Goal: Task Accomplishment & Management: Manage account settings

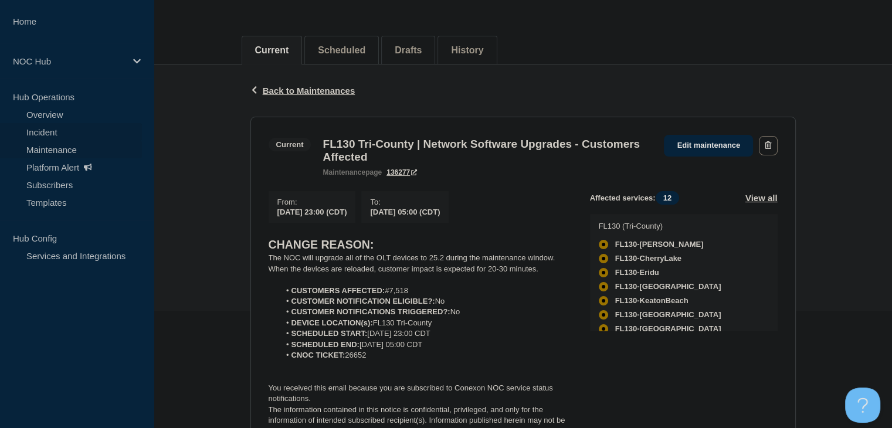
click at [51, 129] on link "Incident" at bounding box center [71, 132] width 142 height 18
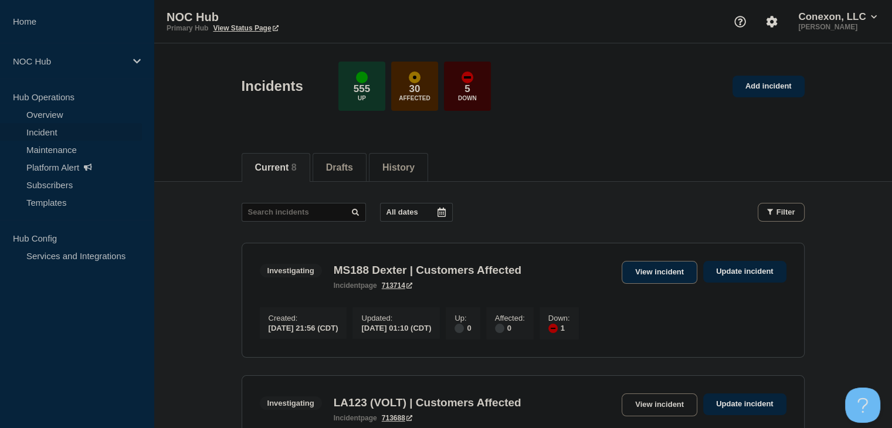
click at [669, 273] on link "View incident" at bounding box center [660, 272] width 76 height 23
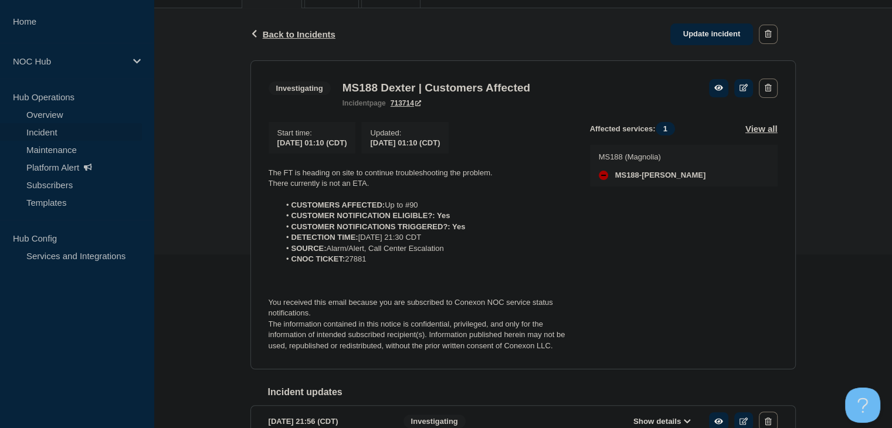
scroll to position [176, 0]
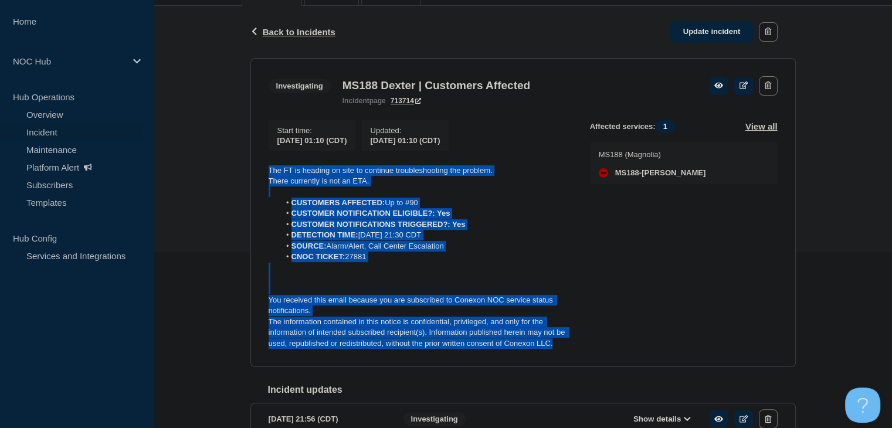
drag, startPoint x: 558, startPoint y: 350, endPoint x: 225, endPoint y: 169, distance: 378.9
click at [225, 169] on div "Back Back to Incidents Update incident Investigating MS188 Dexter | Customers A…" at bounding box center [523, 239] width 738 height 467
copy div "The FT is heading on site to continue troubleshooting the problem. There curren…"
click at [708, 25] on link "Update incident" at bounding box center [711, 32] width 83 height 22
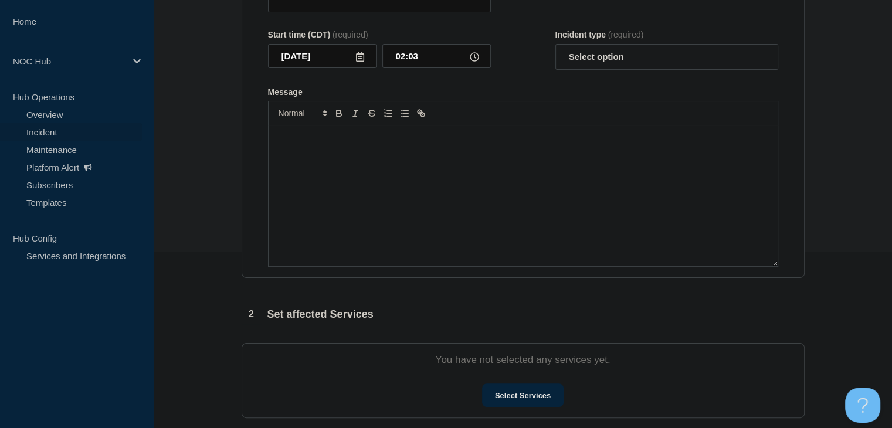
type input "MS188 Dexter | Customers Affected"
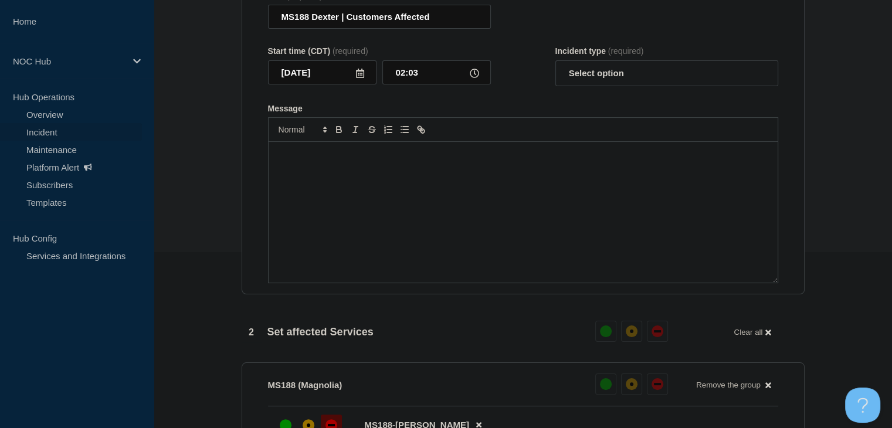
click at [472, 228] on div "Message" at bounding box center [523, 212] width 509 height 141
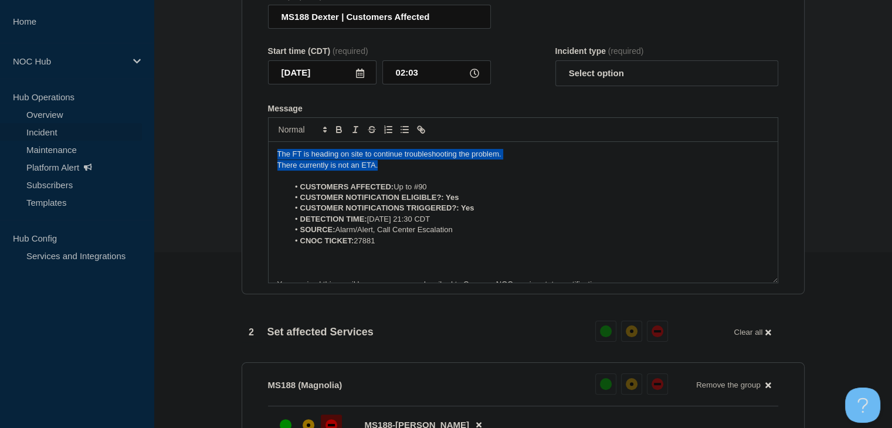
drag, startPoint x: 392, startPoint y: 169, endPoint x: 194, endPoint y: 155, distance: 198.7
click at [194, 155] on section "1 Provide details Title (required) MS188 Dexter | Customers Affected Start time…" at bounding box center [523, 374] width 738 height 866
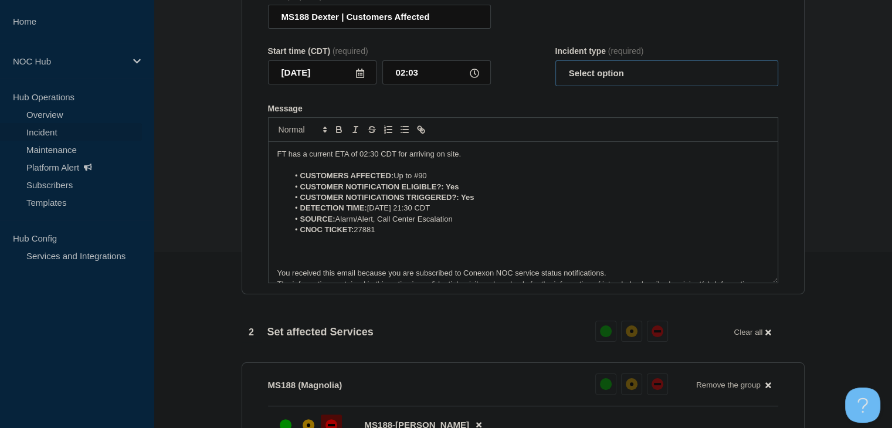
click at [619, 86] on select "Select option Investigating Identified Monitoring Resolved" at bounding box center [666, 73] width 223 height 26
select select "investigating"
click at [555, 67] on select "Select option Investigating Identified Monitoring Resolved" at bounding box center [666, 73] width 223 height 26
click at [230, 151] on section "1 Provide details Title (required) MS188 Dexter | Customers Affected Start time…" at bounding box center [523, 374] width 738 height 866
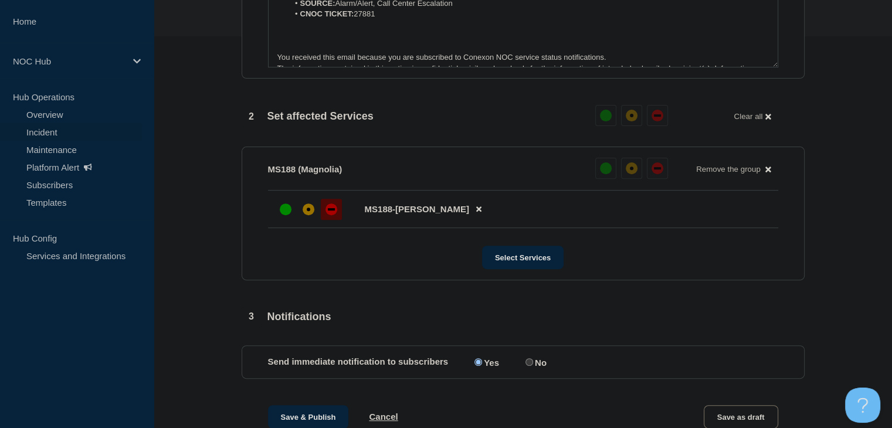
scroll to position [528, 0]
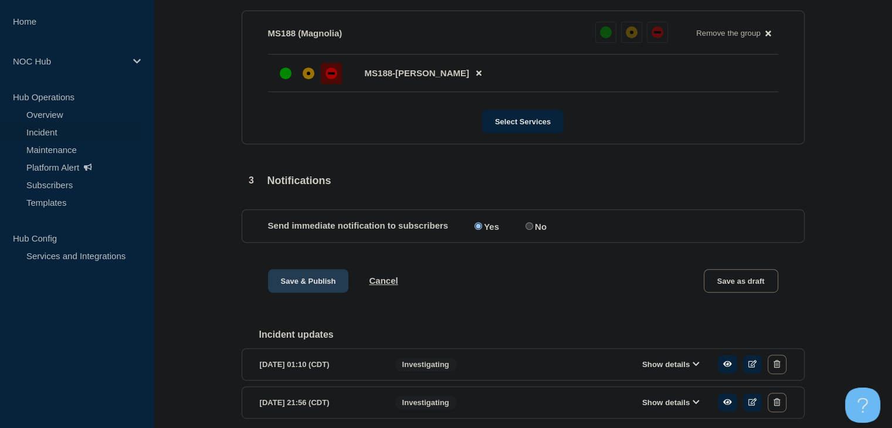
click at [319, 292] on button "Save & Publish" at bounding box center [308, 280] width 81 height 23
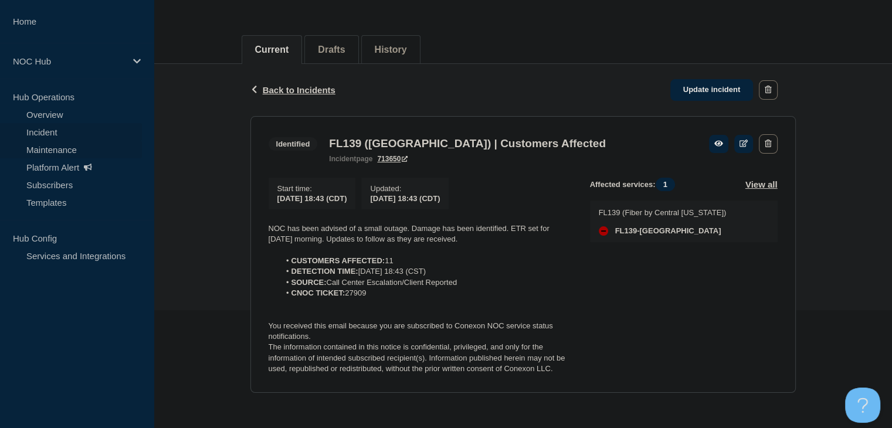
click at [59, 152] on link "Maintenance" at bounding box center [71, 150] width 142 height 18
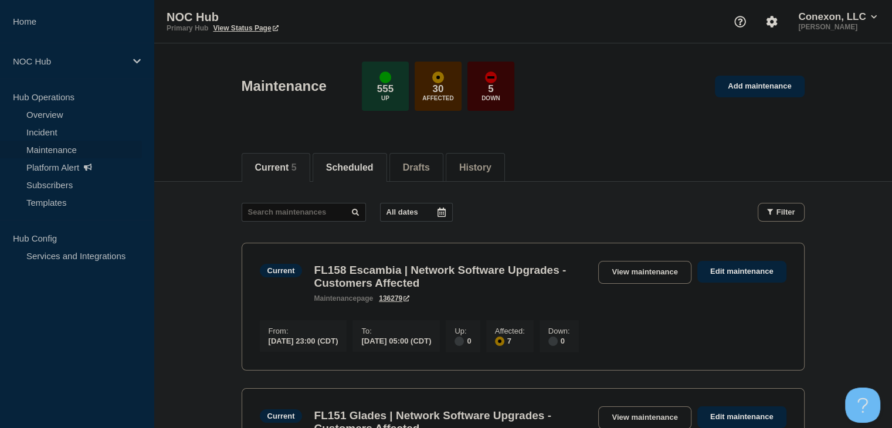
click at [357, 168] on button "Scheduled" at bounding box center [350, 167] width 48 height 11
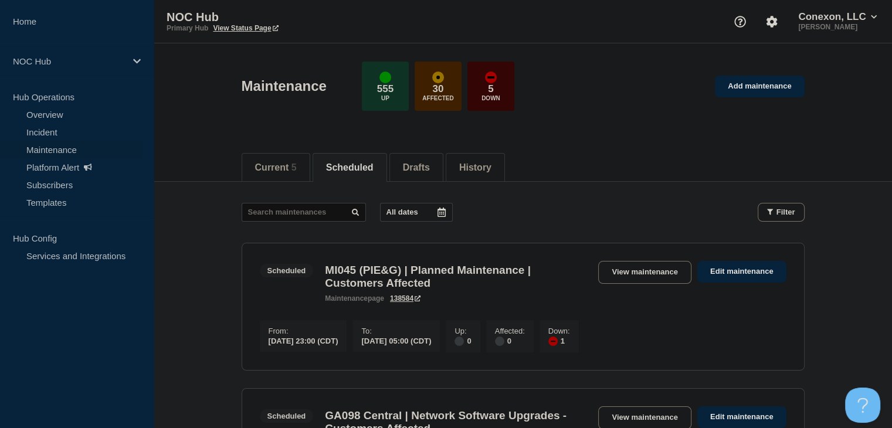
click at [247, 147] on div "Current 5 Scheduled Drafts History" at bounding box center [523, 161] width 563 height 40
click at [263, 162] on button "Current 5" at bounding box center [276, 167] width 42 height 11
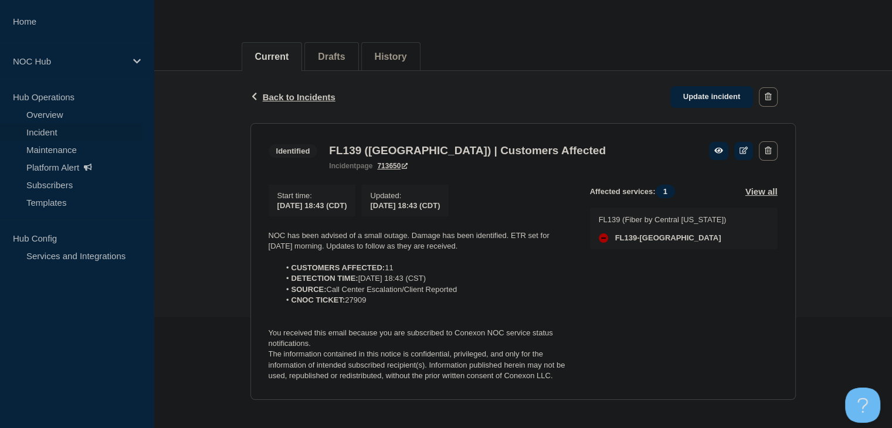
scroll to position [122, 0]
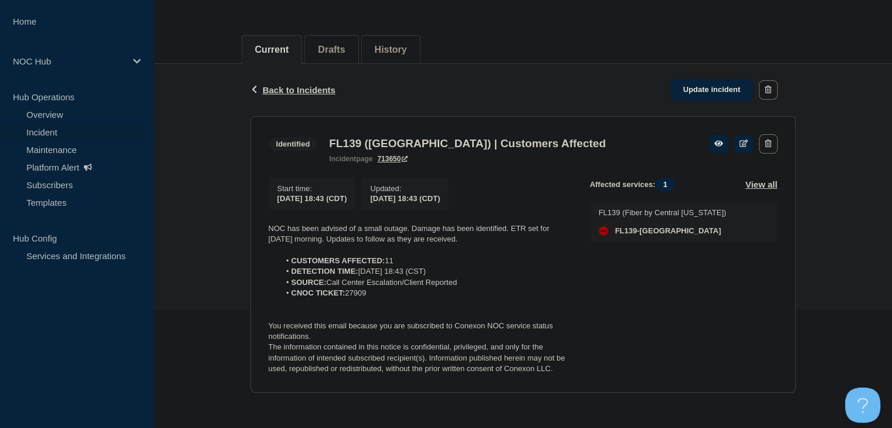
drag, startPoint x: 556, startPoint y: 364, endPoint x: 260, endPoint y: 223, distance: 327.1
click at [258, 223] on section "Identified FL139 (Central FL) | Customers Affected incident page 713650 Start t…" at bounding box center [522, 254] width 545 height 277
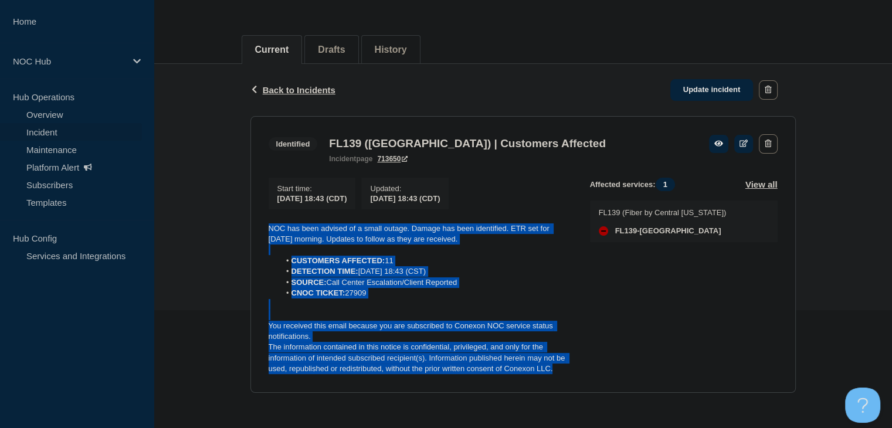
drag, startPoint x: 555, startPoint y: 368, endPoint x: 268, endPoint y: 217, distance: 324.8
click at [269, 217] on div "Start time : 2025-09-10 18:43 (CDT) Updated : 2025-09-10 18:43 (CDT) NOC has be…" at bounding box center [429, 276] width 321 height 197
copy div "NOC has been advised of a small outage. Damage has been identified. ETR set for…"
click at [701, 87] on link "Update incident" at bounding box center [711, 90] width 83 height 22
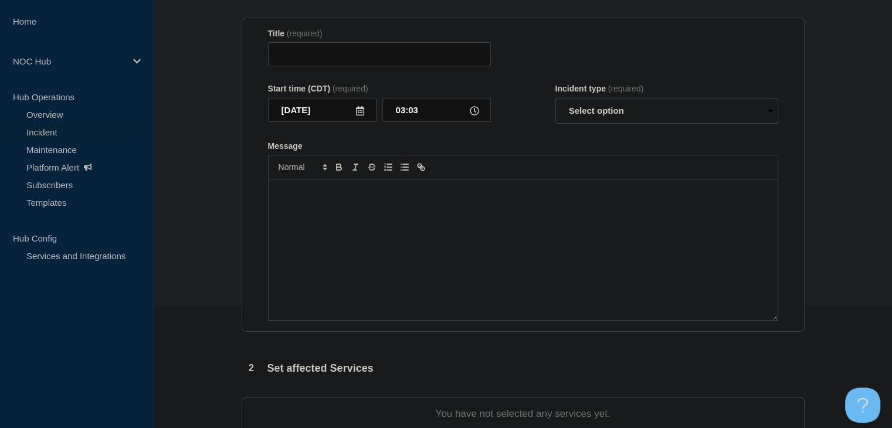
type input "FL139 ([GEOGRAPHIC_DATA]) | Customers Affected"
click at [359, 225] on div "Message" at bounding box center [523, 249] width 509 height 141
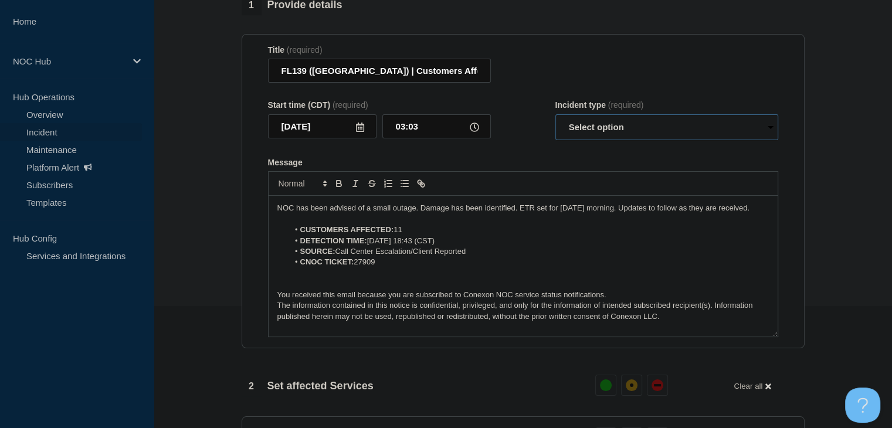
click at [599, 132] on select "Select option Investigating Identified Monitoring Resolved" at bounding box center [666, 127] width 223 height 26
select select "monitoring"
click at [555, 121] on select "Select option Investigating Identified Monitoring Resolved" at bounding box center [666, 127] width 223 height 26
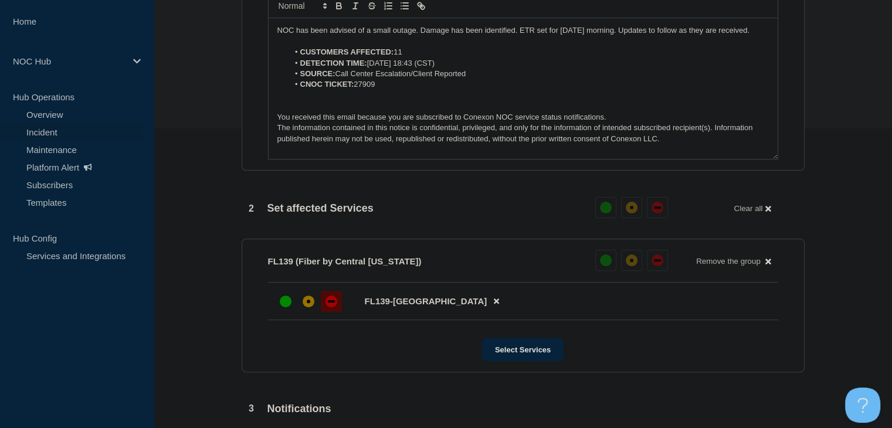
scroll to position [122, 0]
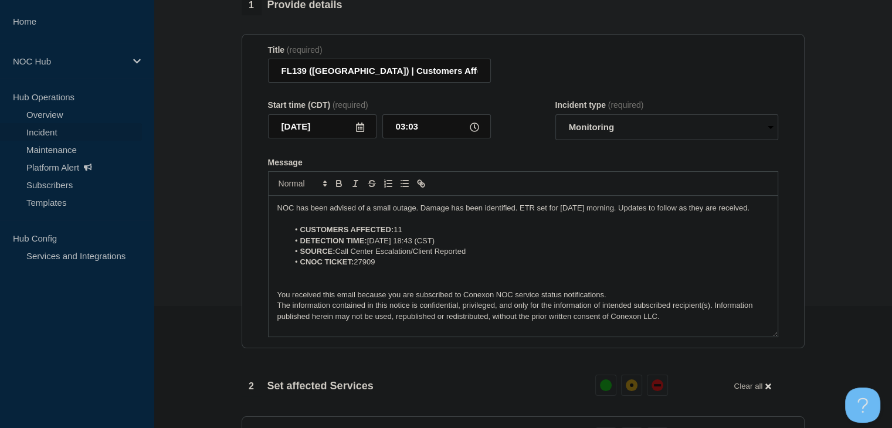
click at [708, 213] on p "NOC has been advised of a small outage. Damage has been identified. ETR set for…" at bounding box center [522, 208] width 491 height 11
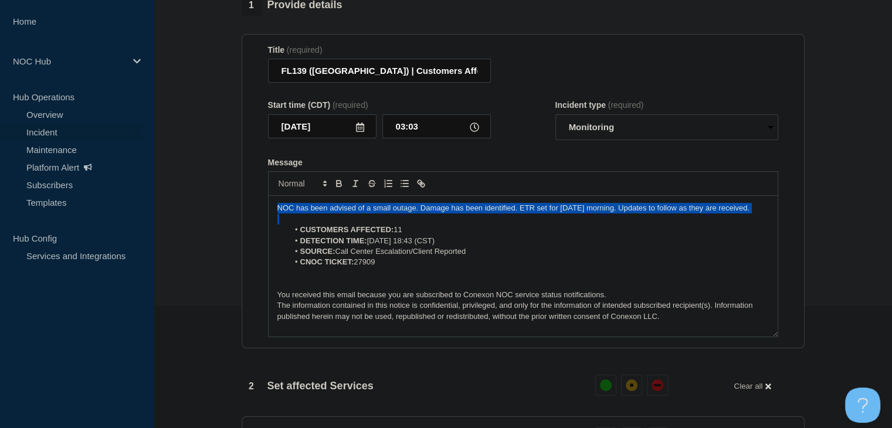
click at [708, 213] on p "NOC has been advised of a small outage. Damage has been identified. ETR set for…" at bounding box center [522, 208] width 491 height 11
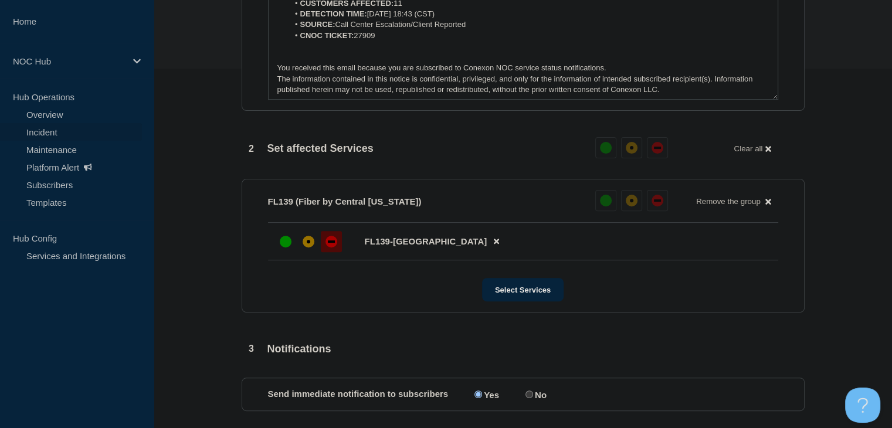
scroll to position [474, 0]
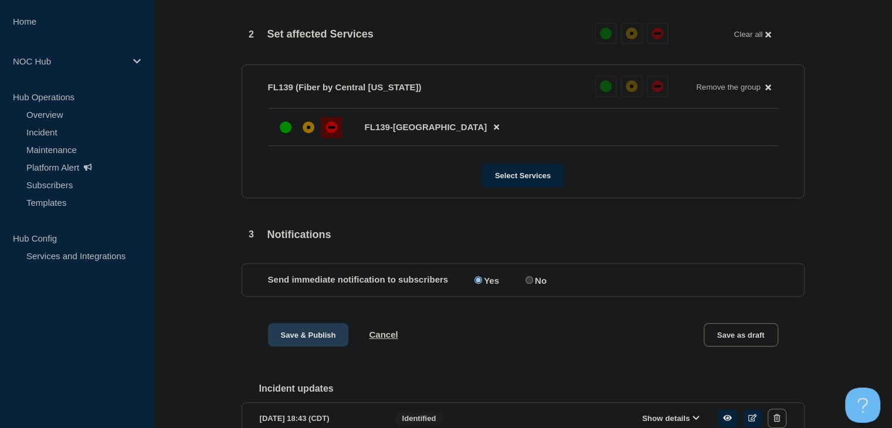
click at [297, 345] on button "Save & Publish" at bounding box center [308, 334] width 81 height 23
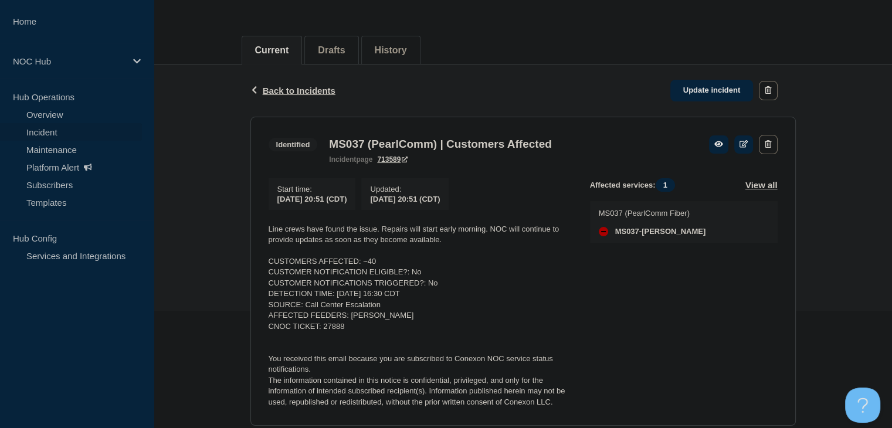
scroll to position [235, 0]
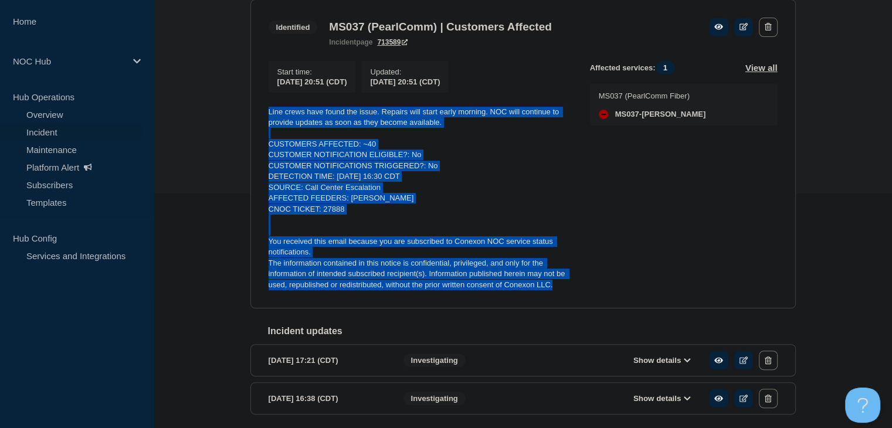
drag, startPoint x: 555, startPoint y: 291, endPoint x: 205, endPoint y: 104, distance: 397.0
click at [205, 104] on div "Back Back to Incidents Update incident Identified MS037 (PearlComm) | Customers…" at bounding box center [523, 199] width 738 height 505
copy div "Line crews have found the issue. Repairs will start early morning. NOC will con…"
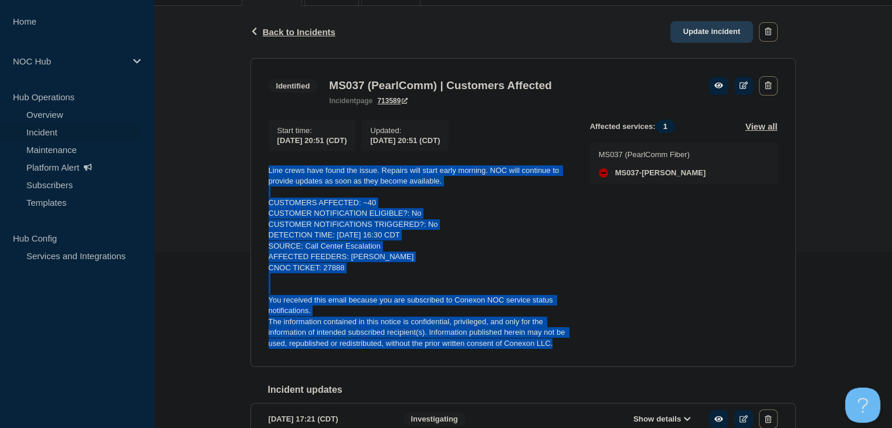
click at [712, 33] on link "Update incident" at bounding box center [711, 32] width 83 height 22
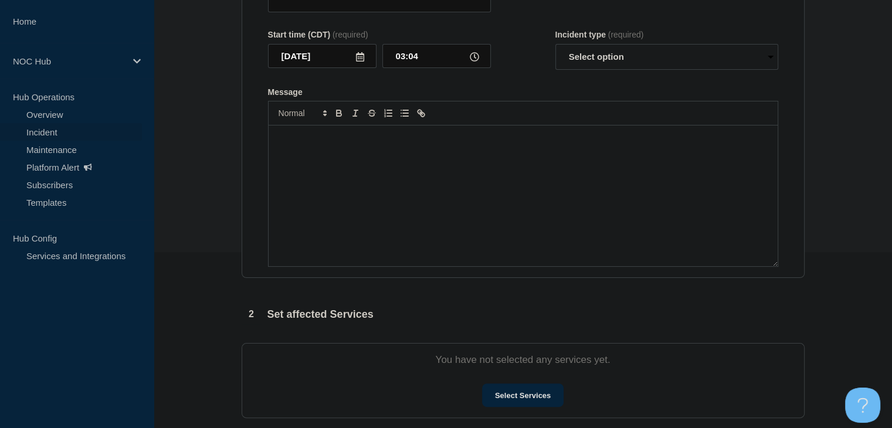
type input "MS037 (PearlComm) | Customers Affected"
click at [442, 207] on div "Message" at bounding box center [523, 196] width 509 height 141
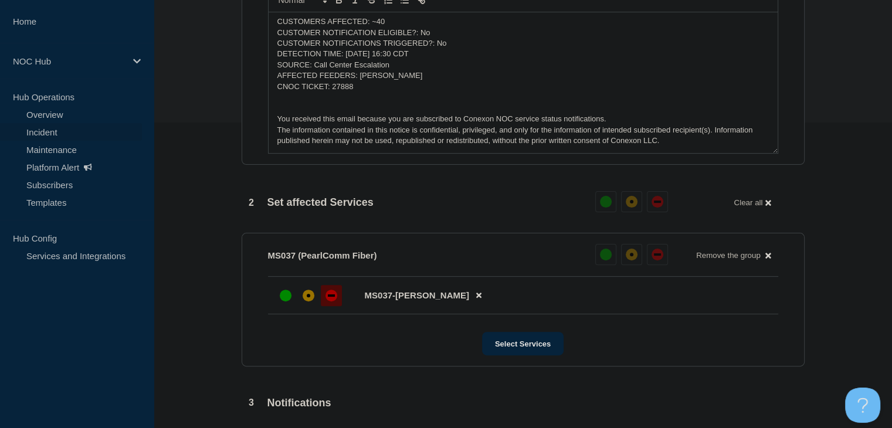
scroll to position [235, 0]
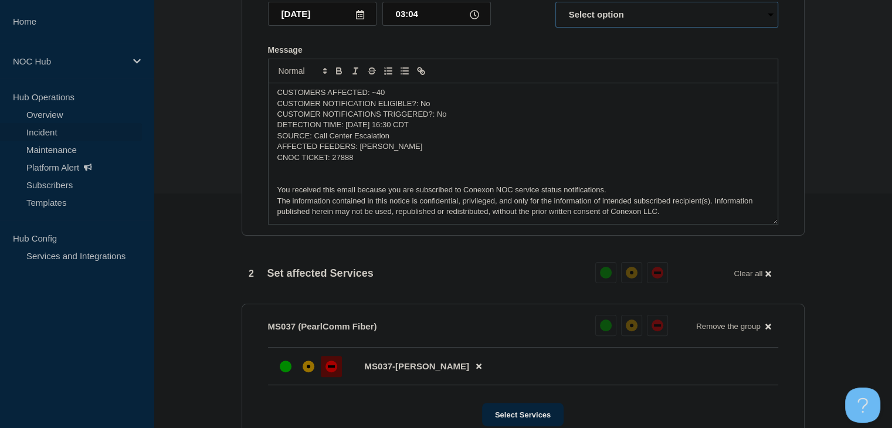
click at [580, 22] on select "Select option Investigating Identified Monitoring Resolved" at bounding box center [666, 15] width 223 height 26
select select "monitoring"
click at [555, 9] on select "Select option Investigating Identified Monitoring Resolved" at bounding box center [666, 15] width 223 height 26
click at [544, 130] on p "DETECTION TIME: 2025-09-10 at 16:30 CDT" at bounding box center [522, 125] width 491 height 11
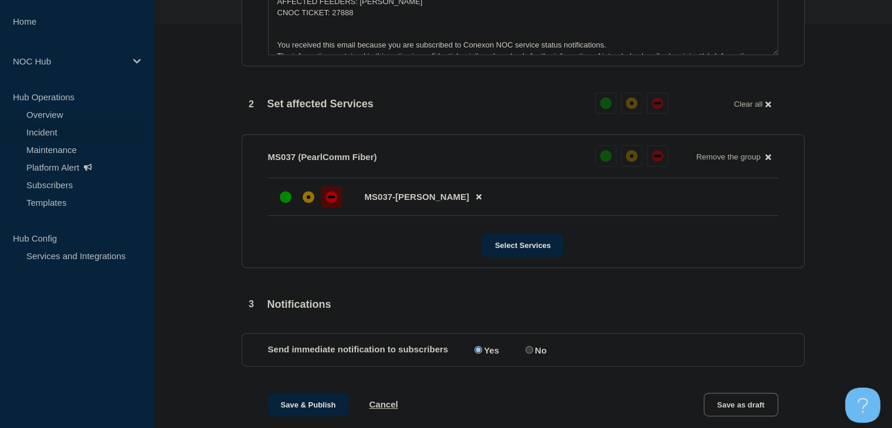
scroll to position [411, 0]
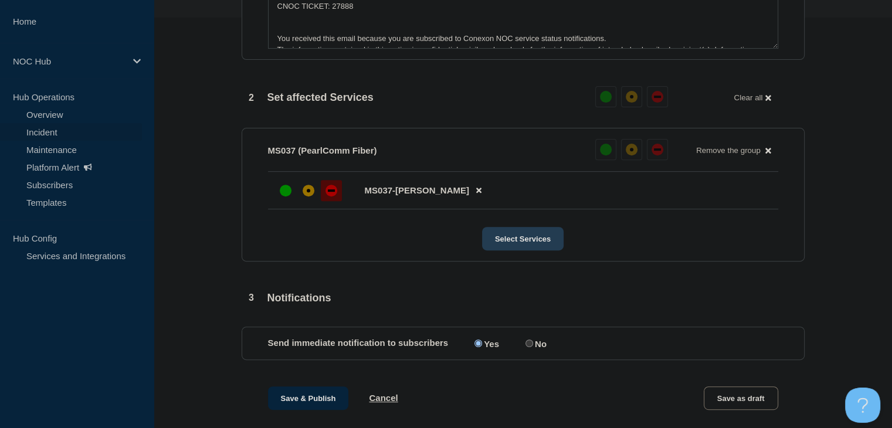
click at [509, 247] on button "Select Services" at bounding box center [523, 238] width 82 height 23
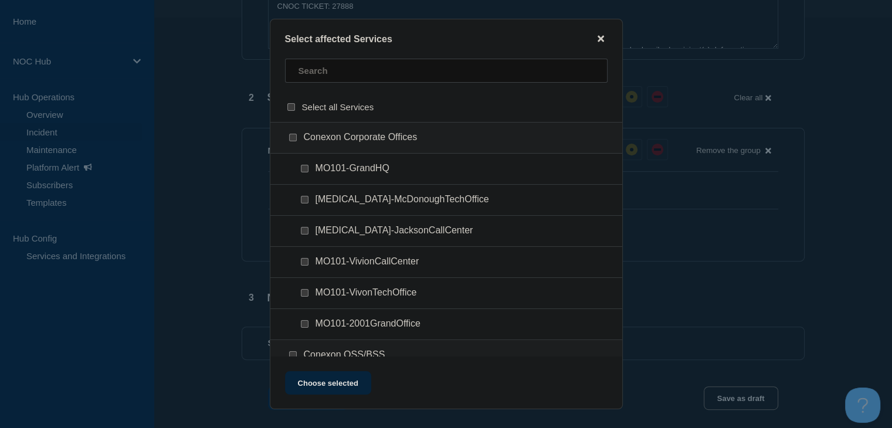
click at [601, 40] on icon "close button" at bounding box center [601, 38] width 6 height 9
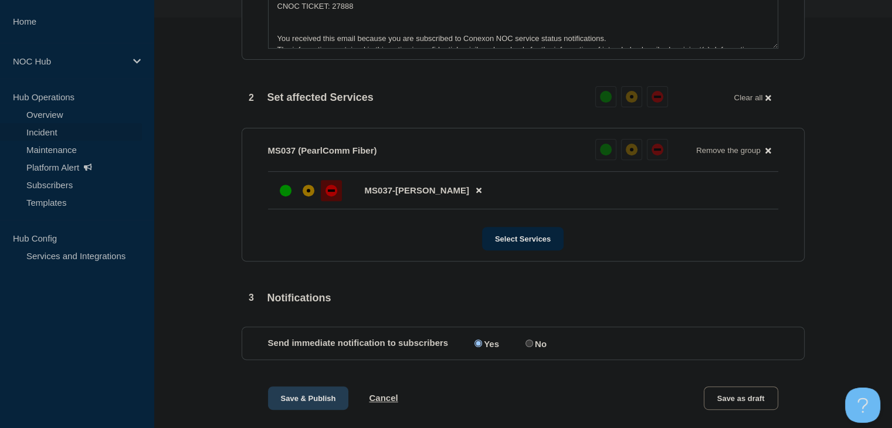
click at [296, 402] on button "Save & Publish" at bounding box center [308, 397] width 81 height 23
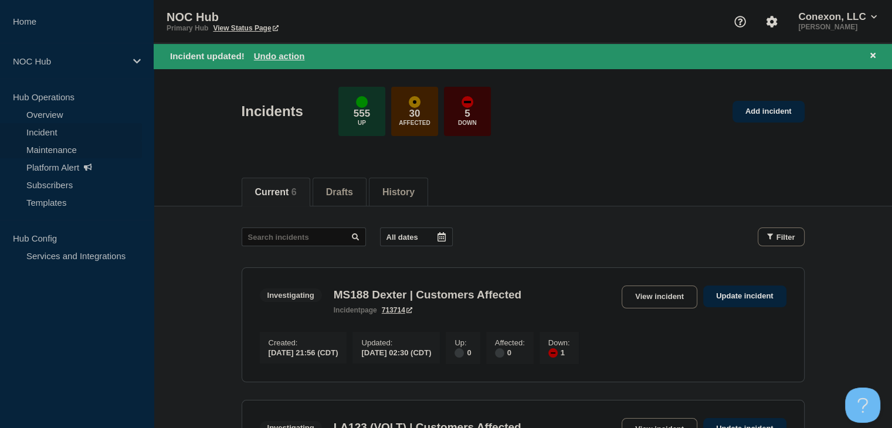
click at [52, 144] on link "Maintenance" at bounding box center [71, 150] width 142 height 18
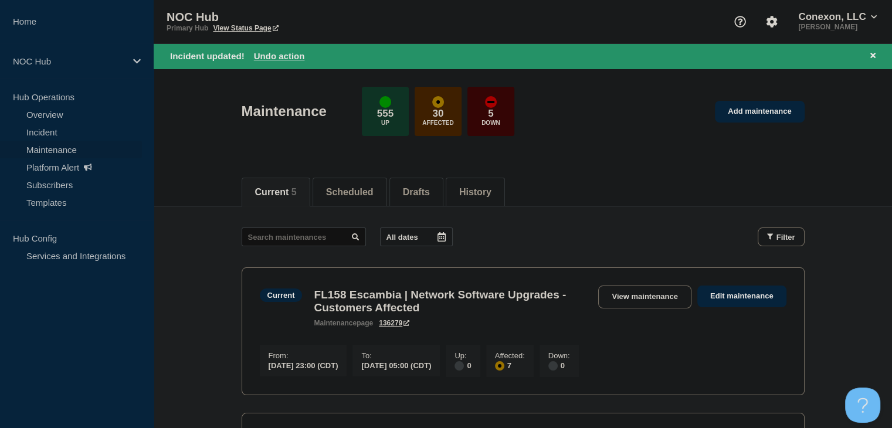
click at [880, 57] on div "Incident updated! Undo action" at bounding box center [523, 55] width 738 height 25
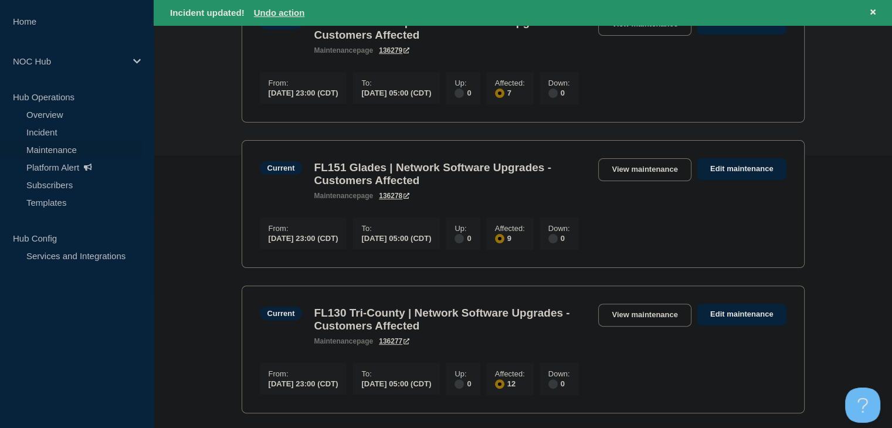
scroll to position [293, 0]
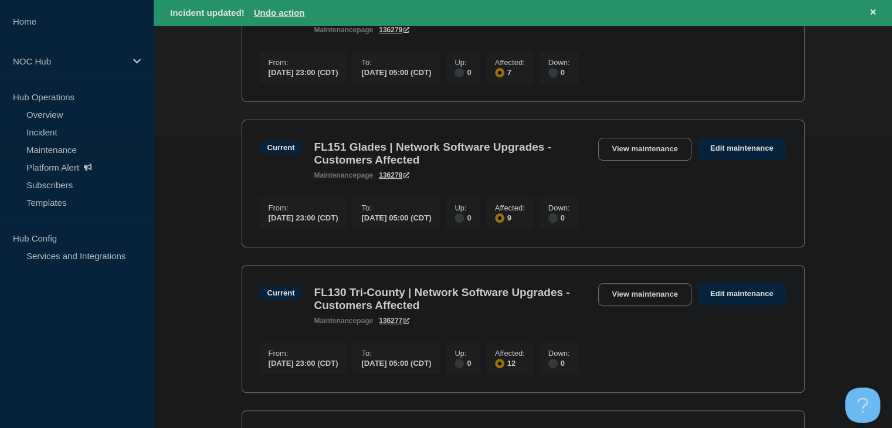
drag, startPoint x: 188, startPoint y: 194, endPoint x: 199, endPoint y: 151, distance: 43.7
click at [188, 194] on main "All dates Filter Current 7 Affected FL158 Escambia | Network Software Upgrades …" at bounding box center [523, 307] width 738 height 788
click at [610, 156] on link "View maintenance" at bounding box center [644, 149] width 93 height 23
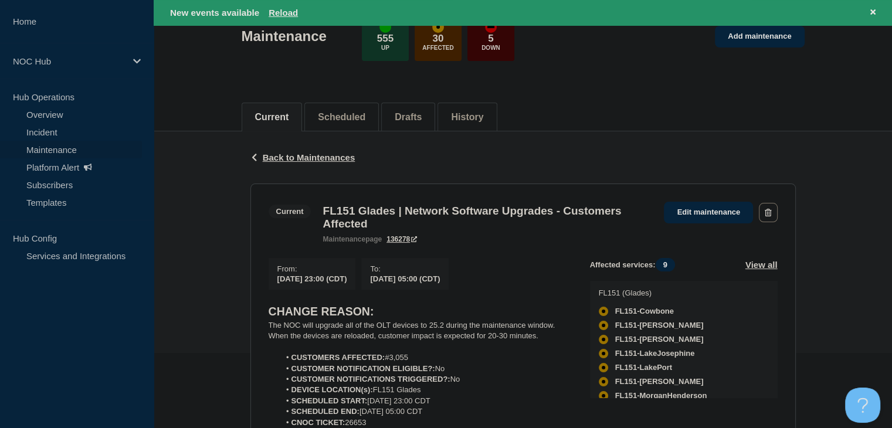
scroll to position [235, 0]
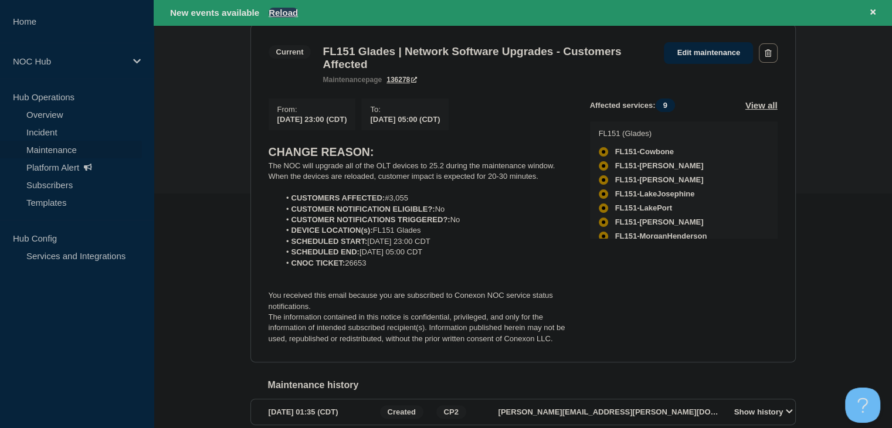
click at [284, 12] on button "Reload" at bounding box center [283, 13] width 29 height 10
click at [278, 12] on button "Reload" at bounding box center [283, 13] width 29 height 10
click at [873, 15] on icon at bounding box center [872, 12] width 5 height 8
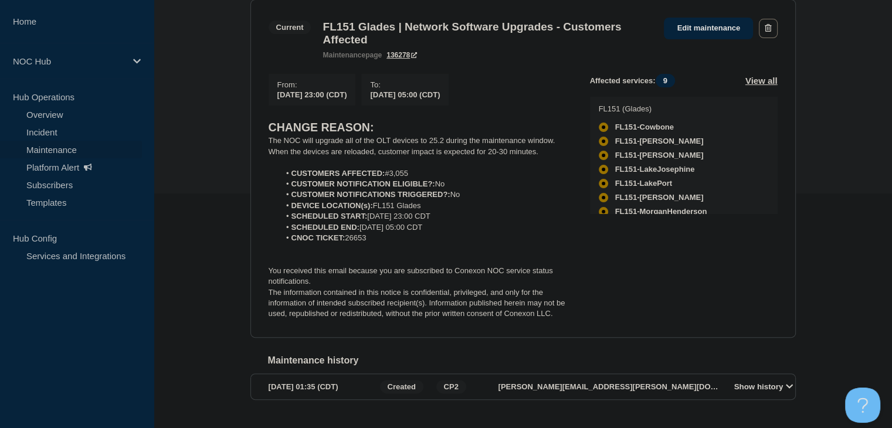
scroll to position [209, 0]
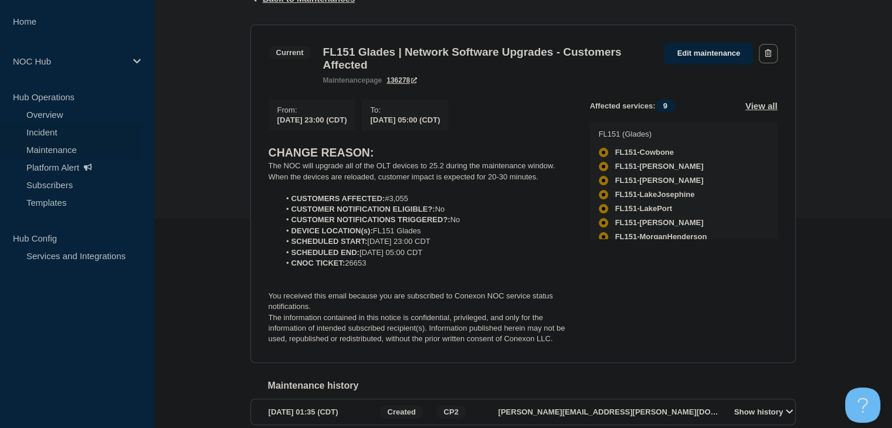
click at [49, 131] on link "Incident" at bounding box center [71, 132] width 142 height 18
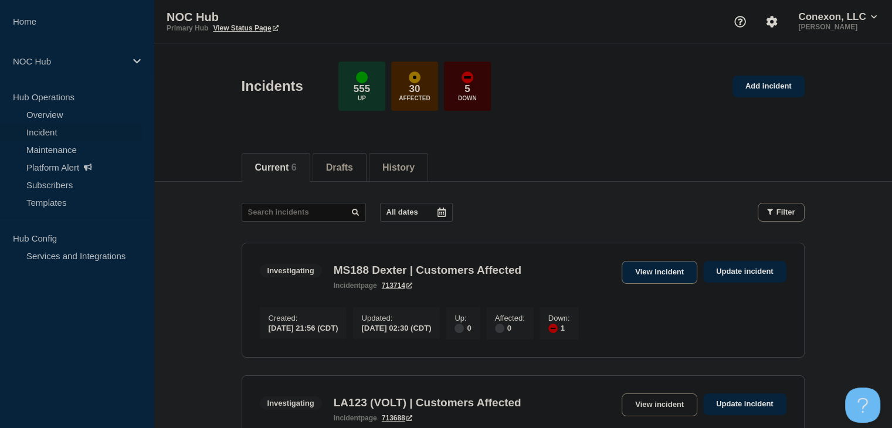
click at [647, 277] on link "View incident" at bounding box center [660, 272] width 76 height 23
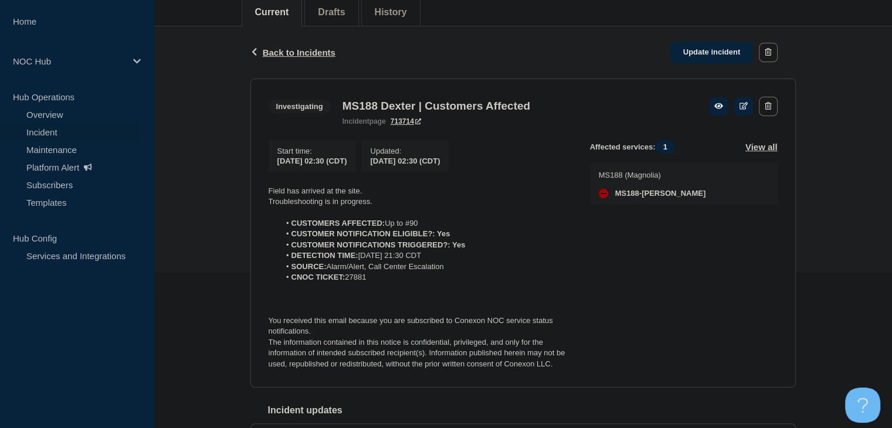
scroll to position [176, 0]
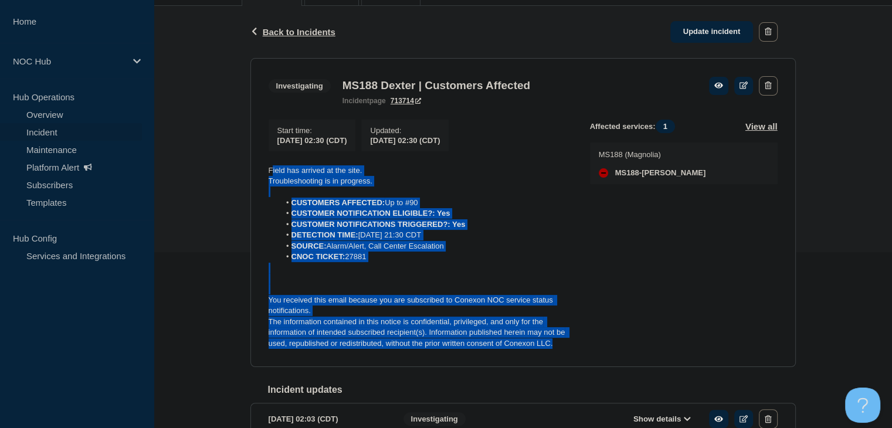
drag, startPoint x: 566, startPoint y: 347, endPoint x: 272, endPoint y: 165, distance: 346.3
click at [272, 165] on div "Start time : 2025-09-11 02:30 (CDT) Updated : 2025-09-11 02:30 (CDT) Field has …" at bounding box center [429, 235] width 321 height 230
click at [566, 327] on p "The information contained in this notice is confidential, privileged, and only …" at bounding box center [420, 333] width 303 height 32
drag, startPoint x: 562, startPoint y: 355, endPoint x: 237, endPoint y: 172, distance: 373.4
click at [237, 172] on div "Back Back to Incidents Update incident Investigating MS188 Dexter | Customers A…" at bounding box center [523, 277] width 738 height 543
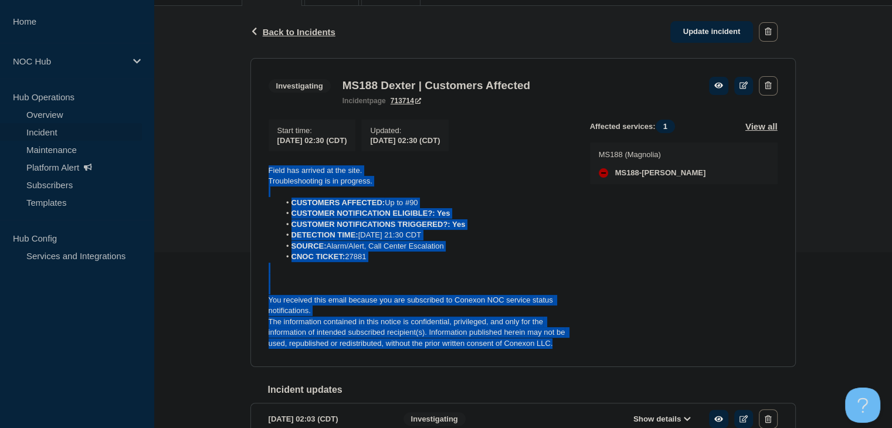
copy div "Field has arrived at the site. Troubleshooting is in progress. CUSTOMERS AFFECT…"
click at [708, 33] on link "Update incident" at bounding box center [711, 32] width 83 height 22
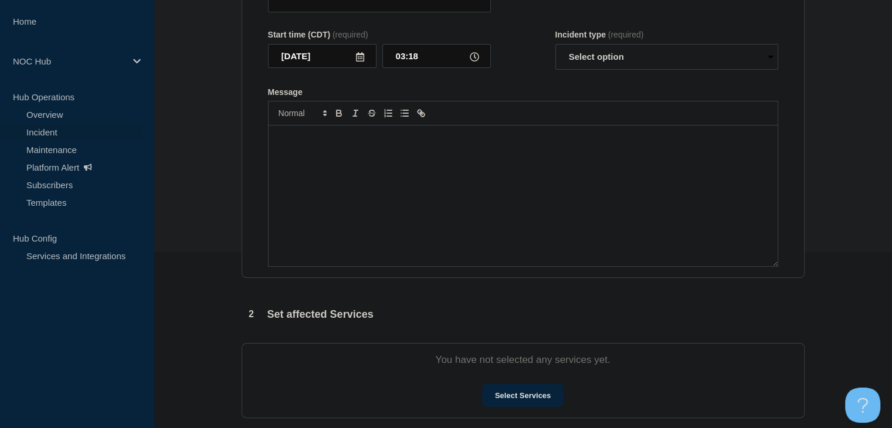
type input "MS188 Dexter | Customers Affected"
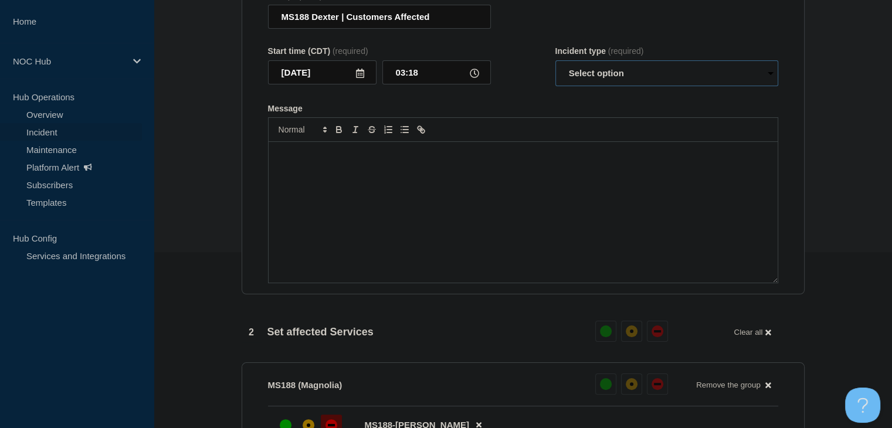
click at [592, 83] on select "Select option Investigating Identified Monitoring Resolved" at bounding box center [666, 73] width 223 height 26
click at [555, 67] on select "Select option Investigating Identified Monitoring Resolved" at bounding box center [666, 73] width 223 height 26
click at [589, 76] on select "Select option Investigating Identified Monitoring Resolved" at bounding box center [666, 73] width 223 height 26
select select "investigating"
click at [555, 67] on select "Select option Investigating Identified Monitoring Resolved" at bounding box center [666, 73] width 223 height 26
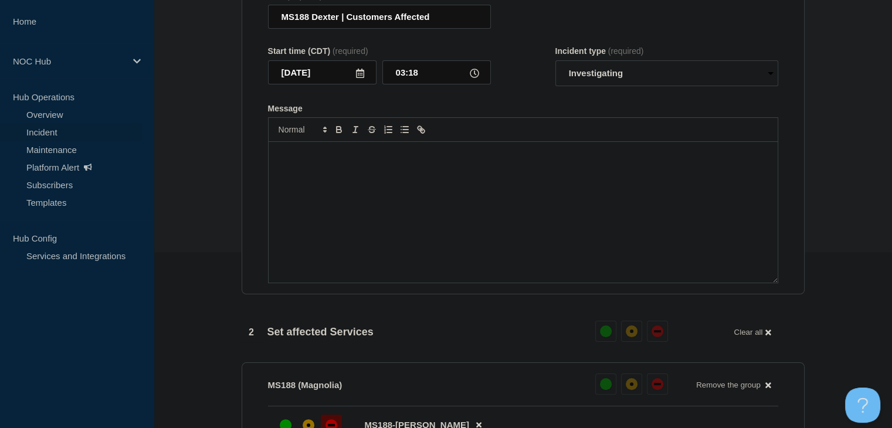
click at [498, 219] on div "Message" at bounding box center [523, 212] width 509 height 141
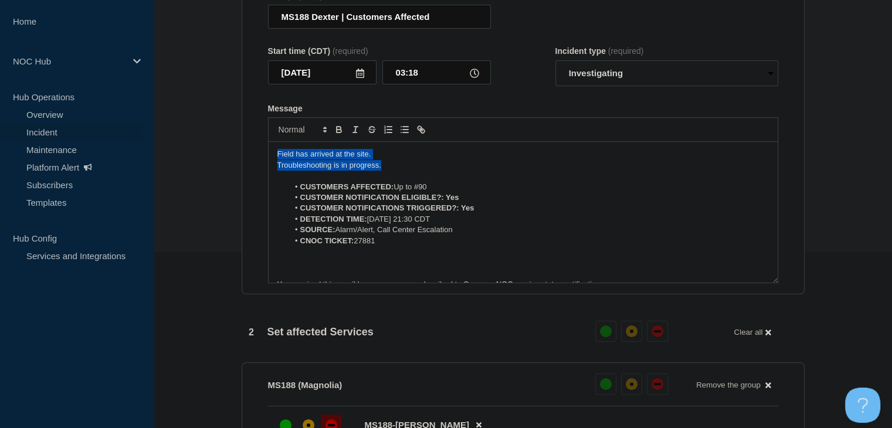
drag, startPoint x: 392, startPoint y: 171, endPoint x: 207, endPoint y: 149, distance: 186.6
click at [207, 149] on section "1 Provide details Title (required) MS188 Dexter | Customers Affected Start time…" at bounding box center [523, 412] width 738 height 942
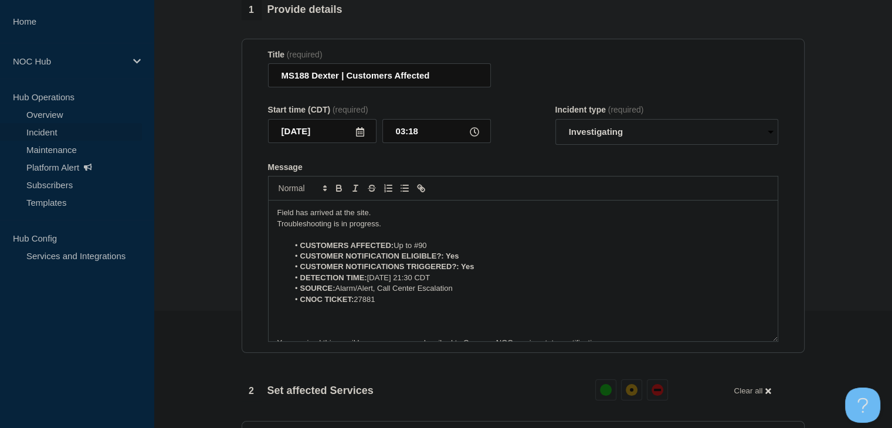
click at [360, 262] on li "CUSTOMER NOTIFICATION ELIGIBLE?: Yes" at bounding box center [529, 256] width 480 height 11
drag, startPoint x: 394, startPoint y: 228, endPoint x: 218, endPoint y: 218, distance: 176.8
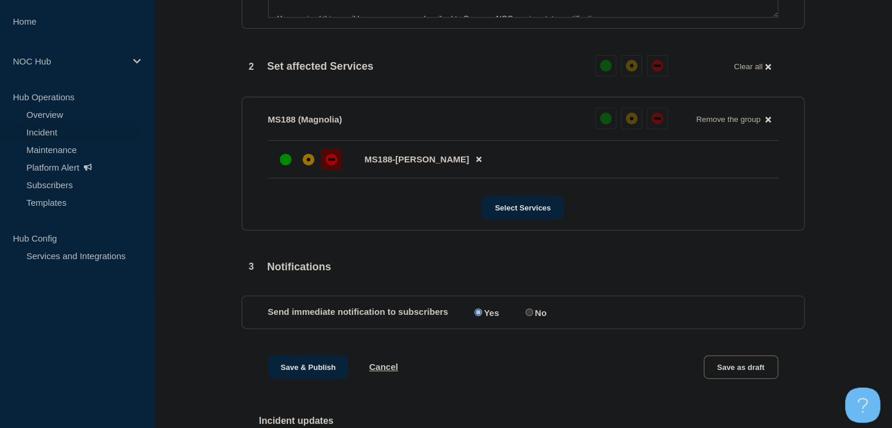
scroll to position [469, 0]
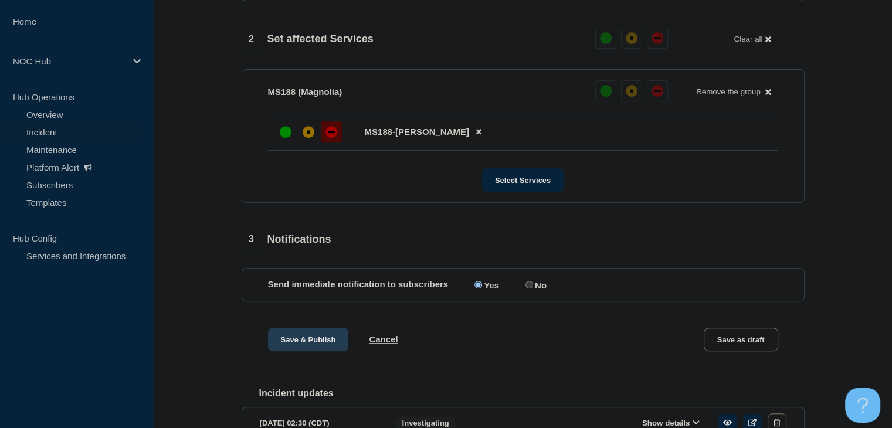
click at [276, 348] on button "Save & Publish" at bounding box center [308, 339] width 81 height 23
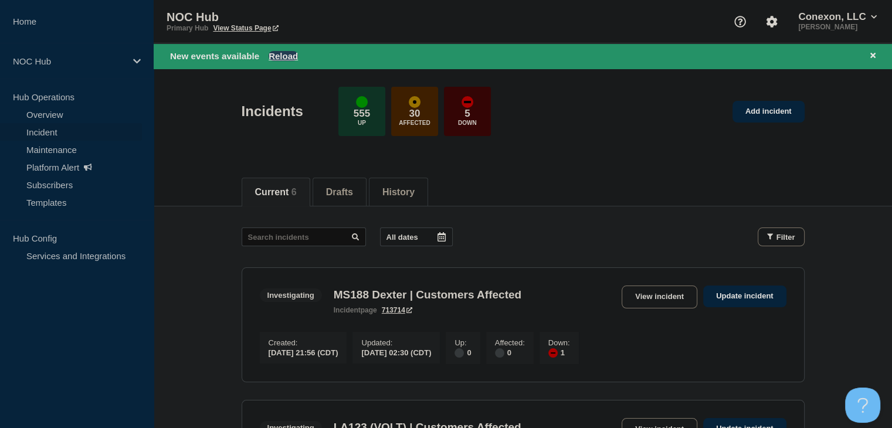
click at [283, 53] on button "Reload" at bounding box center [283, 56] width 29 height 10
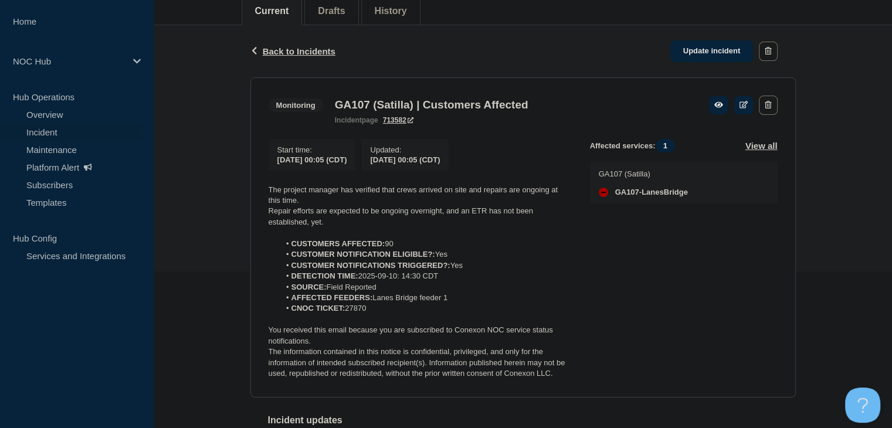
scroll to position [176, 0]
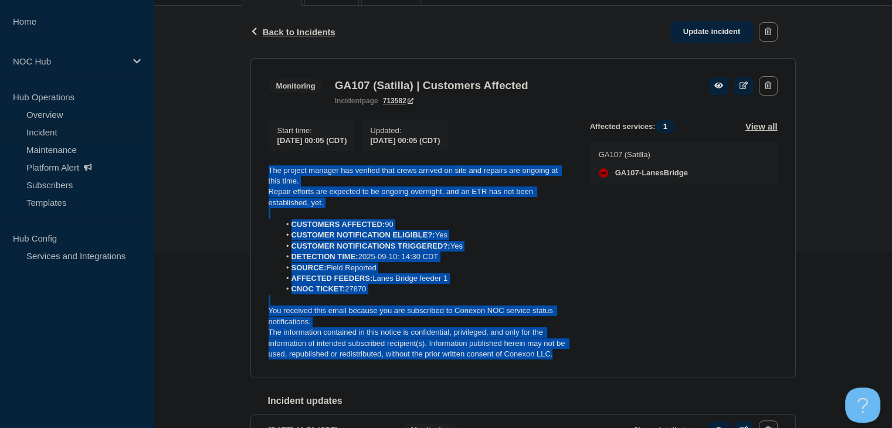
drag, startPoint x: 565, startPoint y: 362, endPoint x: 255, endPoint y: 174, distance: 363.2
click at [255, 174] on section "Monitoring GA107 (Satilla) | Customers Affected incident page 713582 Start time…" at bounding box center [522, 218] width 545 height 320
copy div "The project manager has verified that crews arrived on site and repairs are ong…"
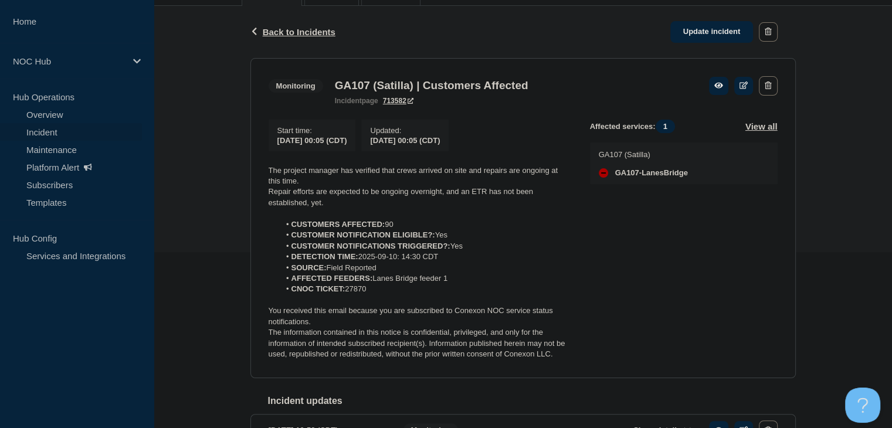
click at [679, 47] on div "Back Back to Incidents Update incident" at bounding box center [522, 32] width 545 height 52
click at [683, 38] on link "Update incident" at bounding box center [711, 32] width 83 height 22
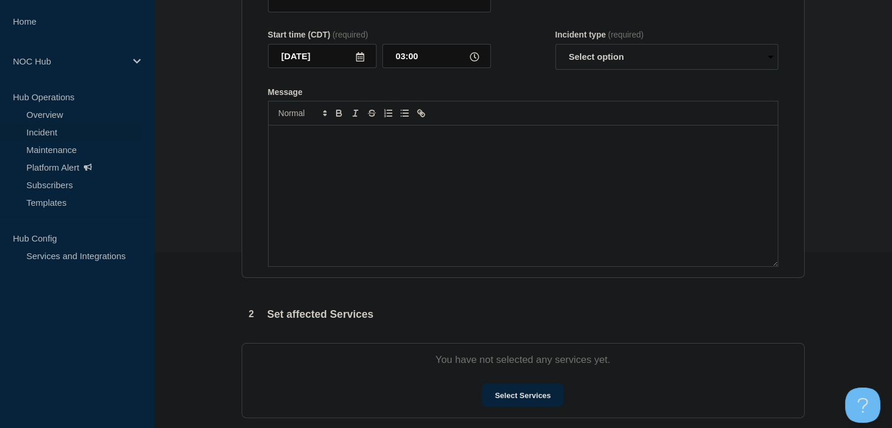
drag, startPoint x: 388, startPoint y: 263, endPoint x: 404, endPoint y: 247, distance: 22.4
click at [388, 263] on div "Message" at bounding box center [523, 196] width 509 height 141
type input "GA107 (Satilla) | Customers Affected"
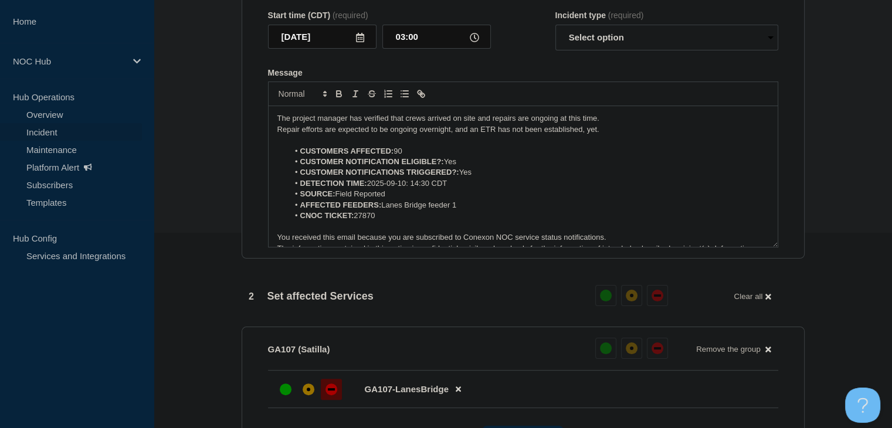
scroll to position [16, 0]
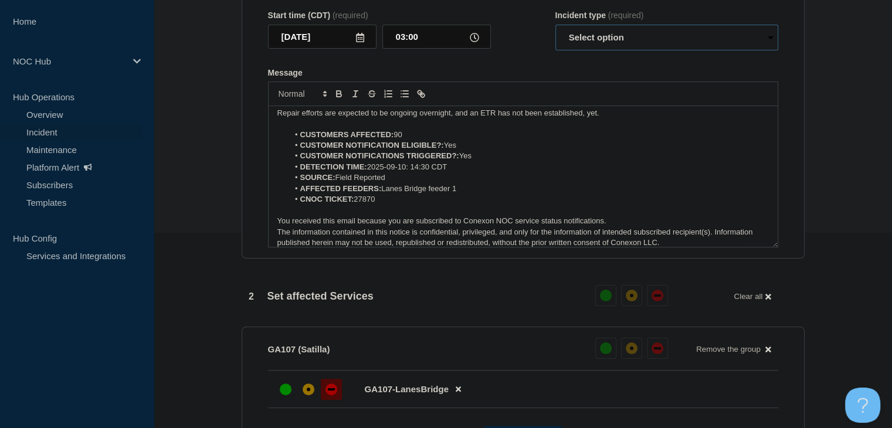
drag, startPoint x: 633, startPoint y: 55, endPoint x: 632, endPoint y: 66, distance: 11.3
click at [633, 50] on select "Select option Investigating Identified Monitoring Resolved" at bounding box center [666, 38] width 223 height 26
select select "monitoring"
click at [555, 48] on select "Select option Investigating Identified Monitoring Resolved" at bounding box center [666, 38] width 223 height 26
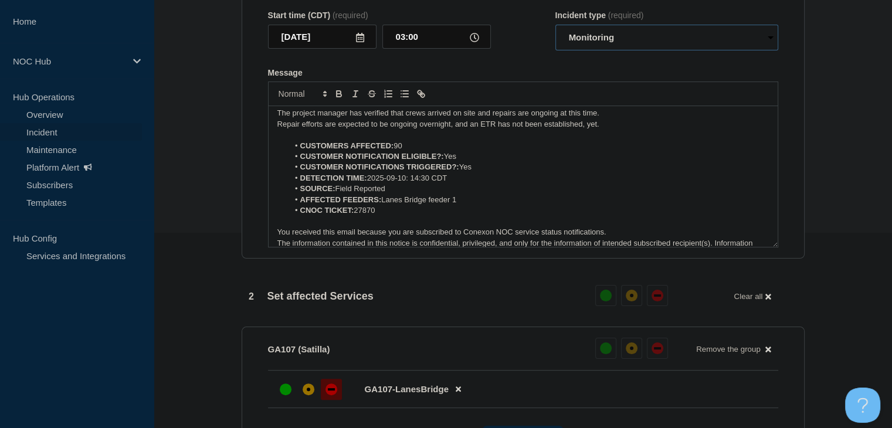
scroll to position [0, 0]
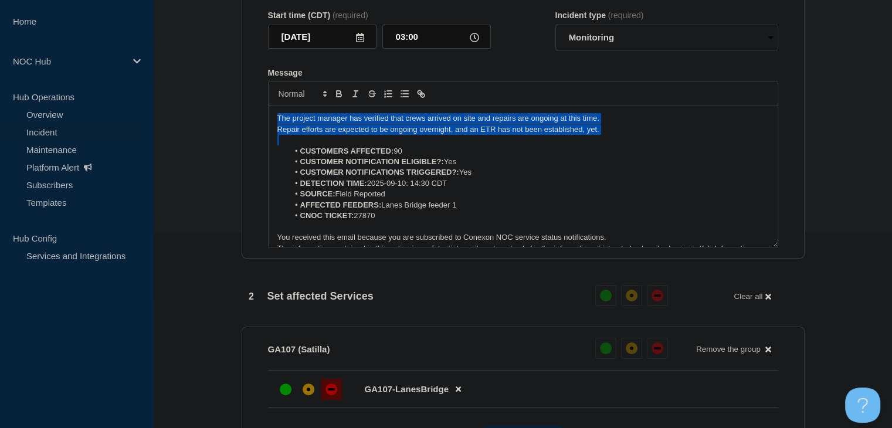
drag, startPoint x: 617, startPoint y: 161, endPoint x: 174, endPoint y: 135, distance: 443.5
click at [174, 135] on section "1 Provide details Title (required) GA107 (Satilla) | Customers Affected Start t…" at bounding box center [523, 358] width 738 height 904
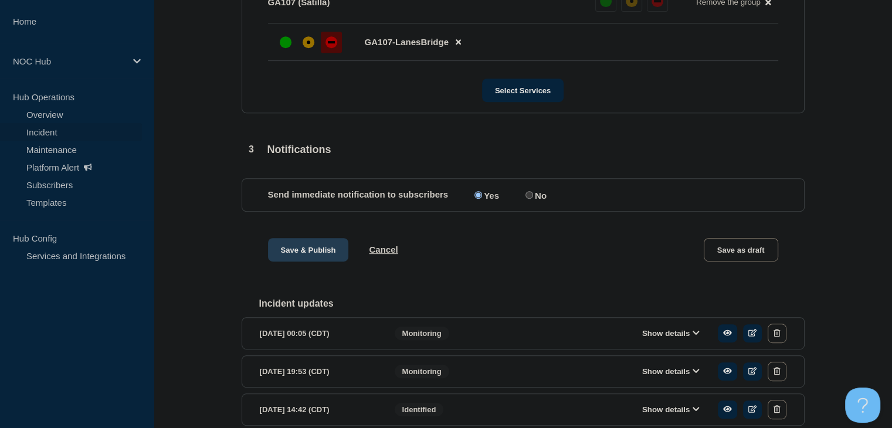
scroll to position [547, 0]
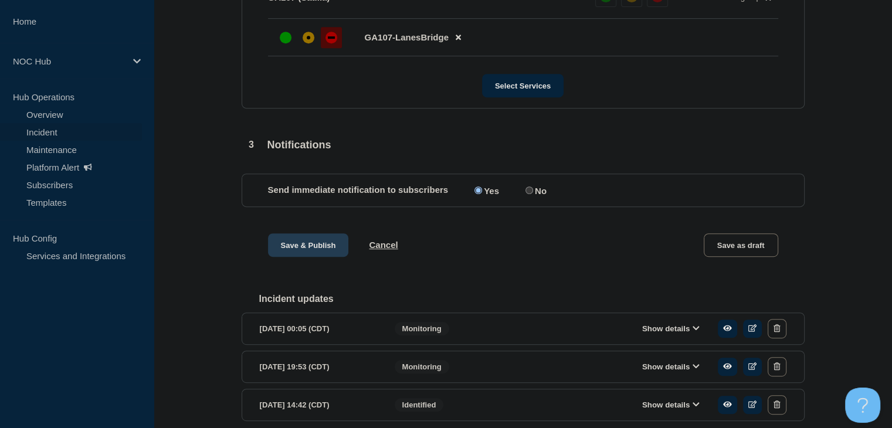
click at [304, 257] on button "Save & Publish" at bounding box center [308, 244] width 81 height 23
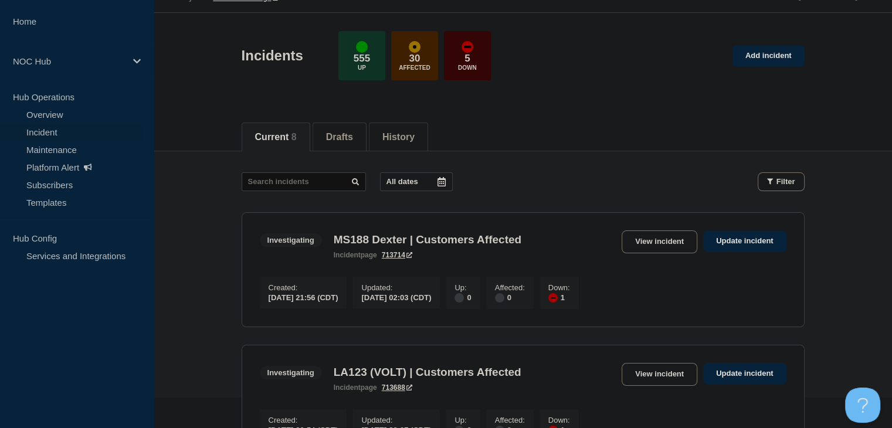
scroll to position [59, 0]
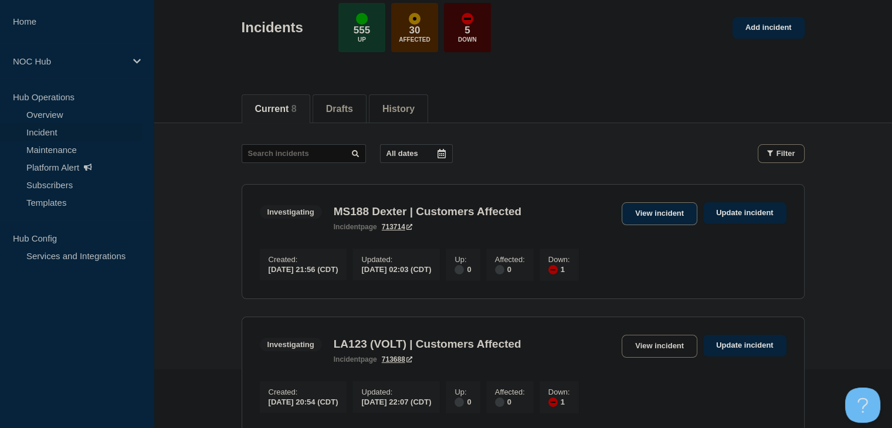
click at [654, 214] on link "View incident" at bounding box center [660, 213] width 76 height 23
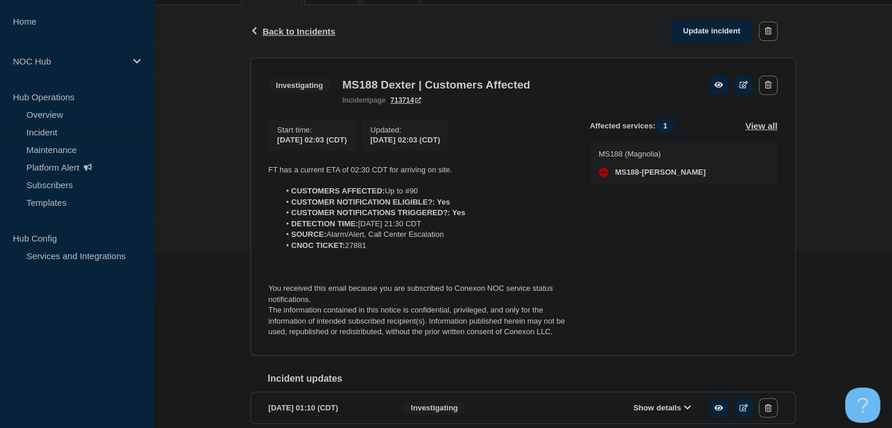
scroll to position [235, 0]
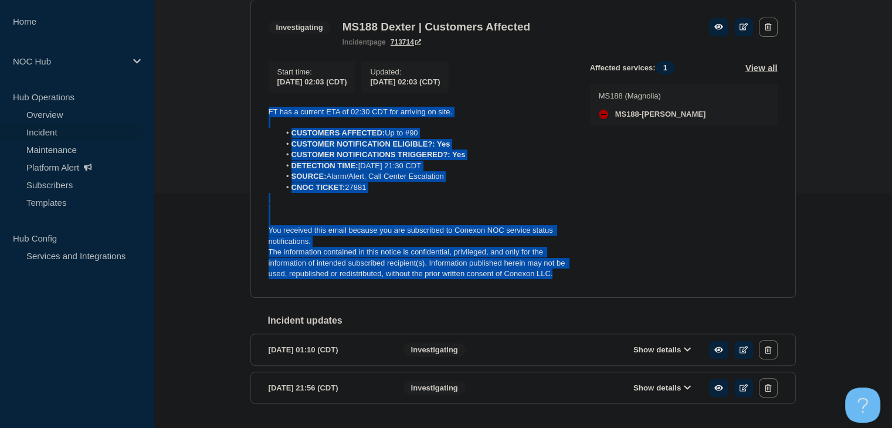
drag, startPoint x: 577, startPoint y: 280, endPoint x: 264, endPoint y: 116, distance: 353.6
click at [264, 116] on section "Investigating MS188 Dexter | Customers Affected incident page 713714 Start time…" at bounding box center [522, 148] width 545 height 299
copy div "FT has a current ETA of 02:30 CDT for arriving on site. CUSTOMERS AFFECTED: Up …"
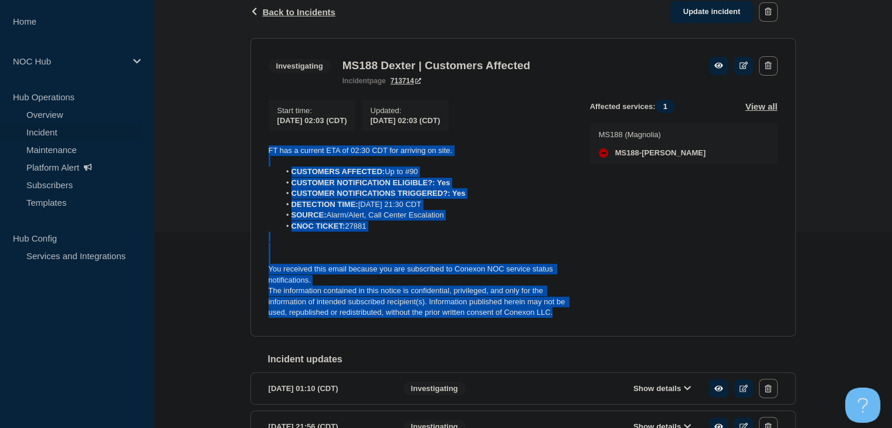
scroll to position [176, 0]
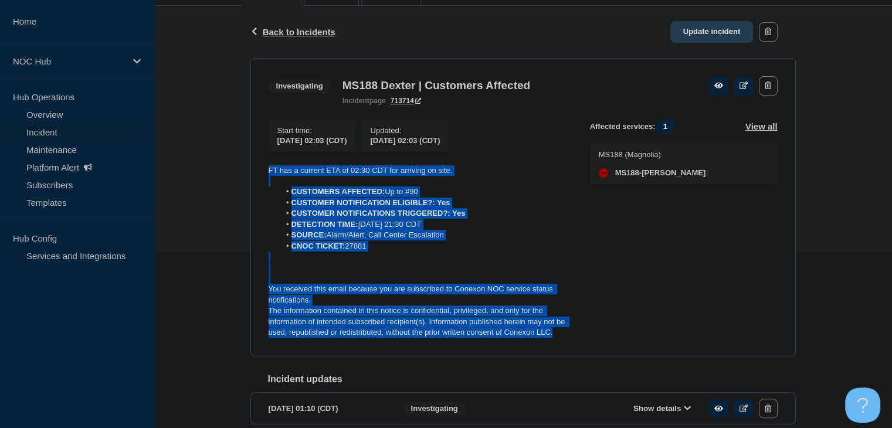
click at [700, 38] on link "Update incident" at bounding box center [711, 32] width 83 height 22
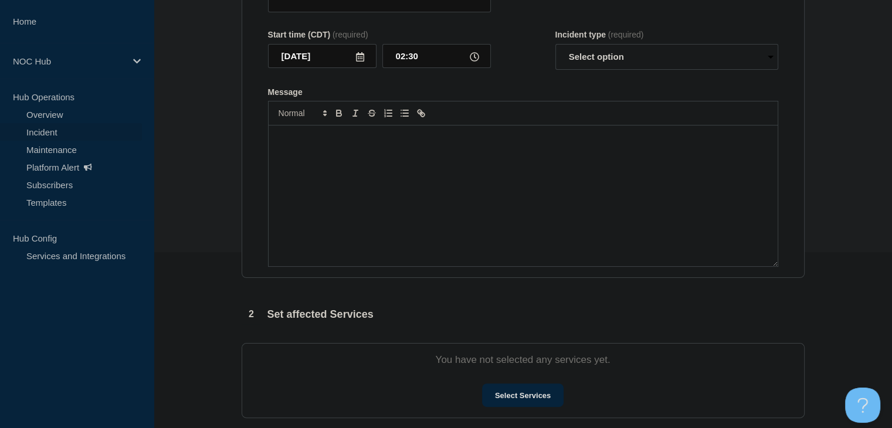
type input "MS188 Dexter | Customers Affected"
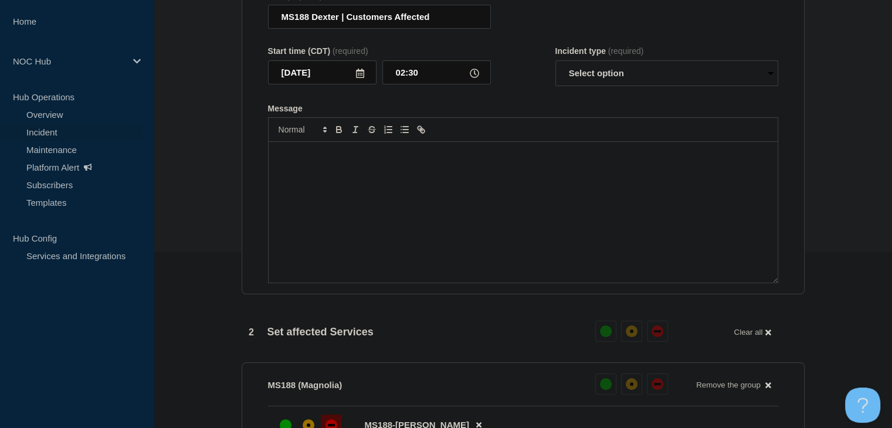
click at [439, 222] on div "Message" at bounding box center [523, 212] width 509 height 141
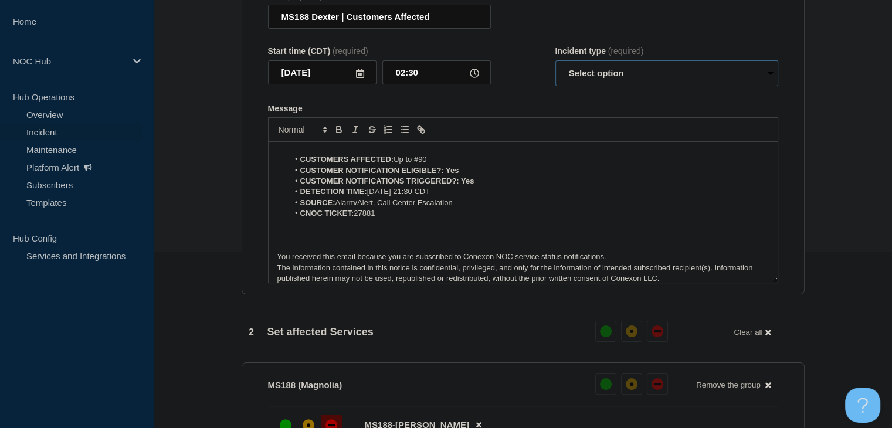
click at [585, 83] on select "Select option Investigating Identified Monitoring Resolved" at bounding box center [666, 73] width 223 height 26
select select "investigating"
click at [555, 67] on select "Select option Investigating Identified Monitoring Resolved" at bounding box center [666, 73] width 223 height 26
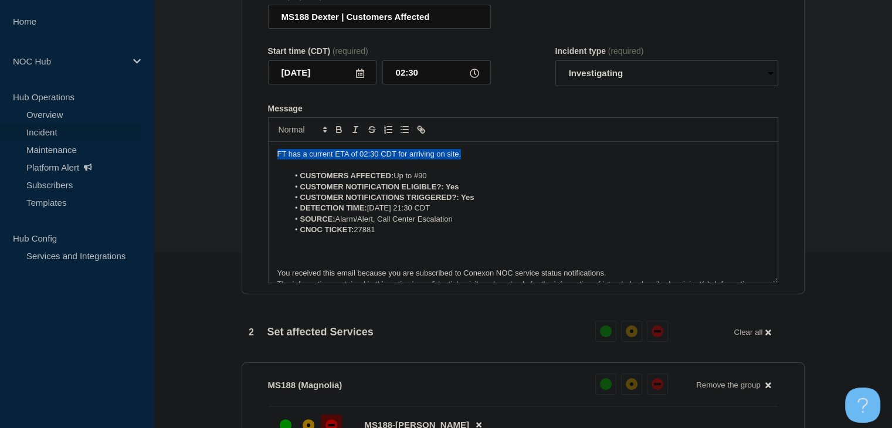
drag, startPoint x: 476, startPoint y: 158, endPoint x: 188, endPoint y: 158, distance: 288.0
click at [188, 158] on section "1 Provide details Title (required) MS188 Dexter | Customers Affected Start time…" at bounding box center [523, 393] width 738 height 904
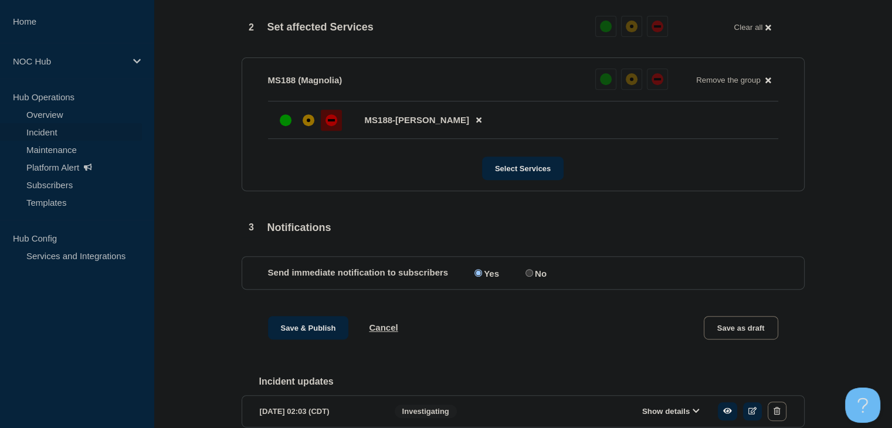
scroll to position [586, 0]
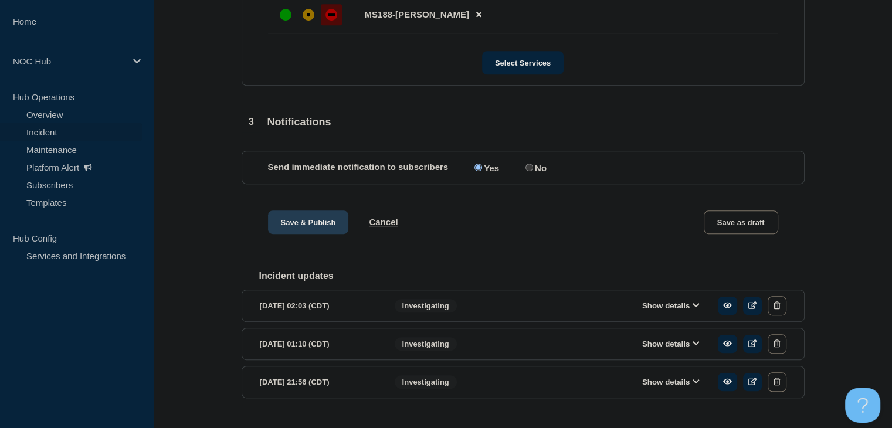
click at [307, 227] on button "Save & Publish" at bounding box center [308, 222] width 81 height 23
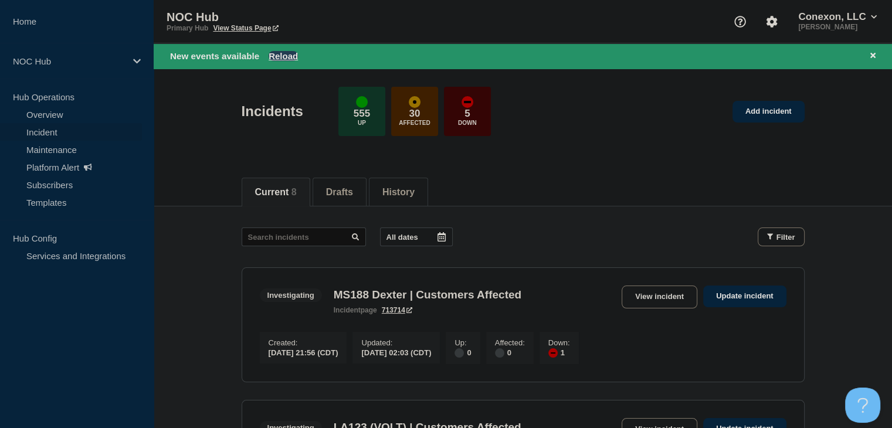
click at [280, 56] on button "Reload" at bounding box center [283, 56] width 29 height 10
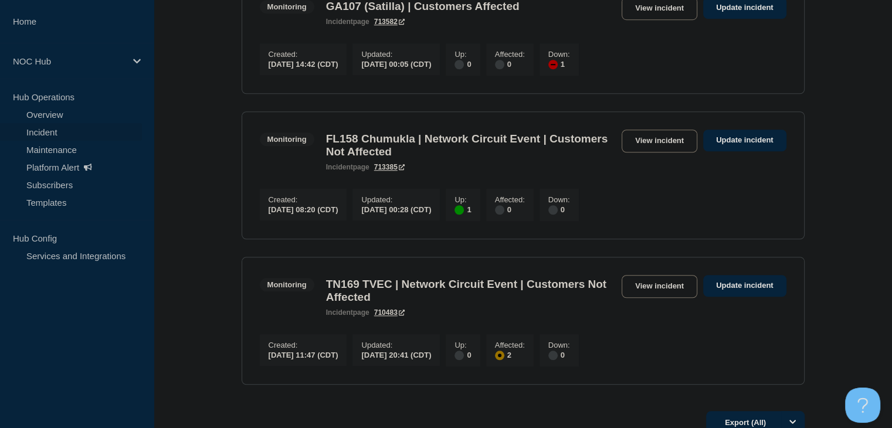
scroll to position [938, 0]
click at [629, 154] on link "View incident" at bounding box center [660, 142] width 76 height 23
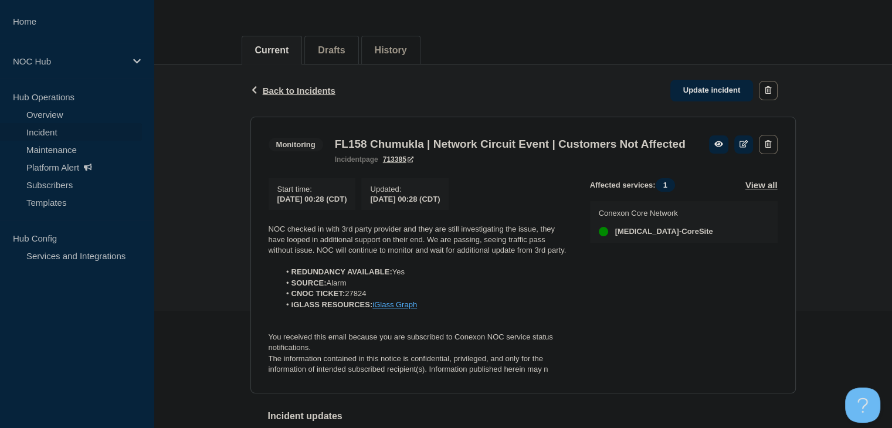
scroll to position [176, 0]
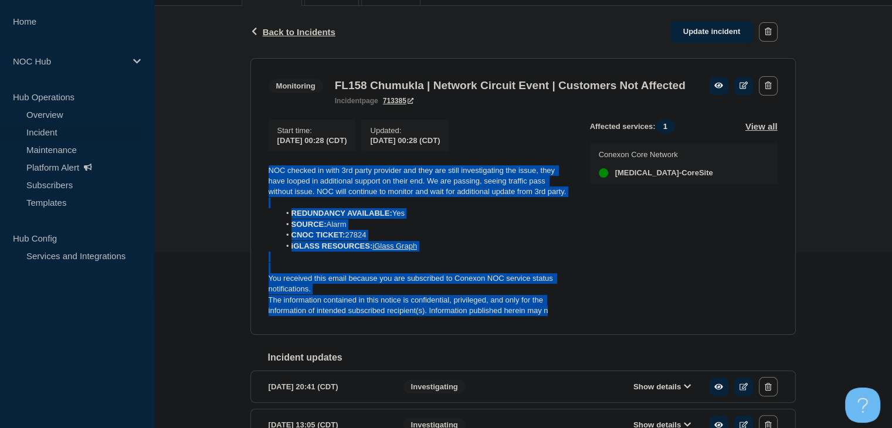
drag, startPoint x: 554, startPoint y: 328, endPoint x: 253, endPoint y: 184, distance: 333.1
click at [252, 185] on section "Monitoring FL158 Chumukla | Network Circuit Event | Customers Not Affected inci…" at bounding box center [522, 196] width 545 height 277
copy div "NOC checked in with 3rd party provider and they are still investigating the iss…"
click at [704, 28] on link "Update incident" at bounding box center [711, 32] width 83 height 22
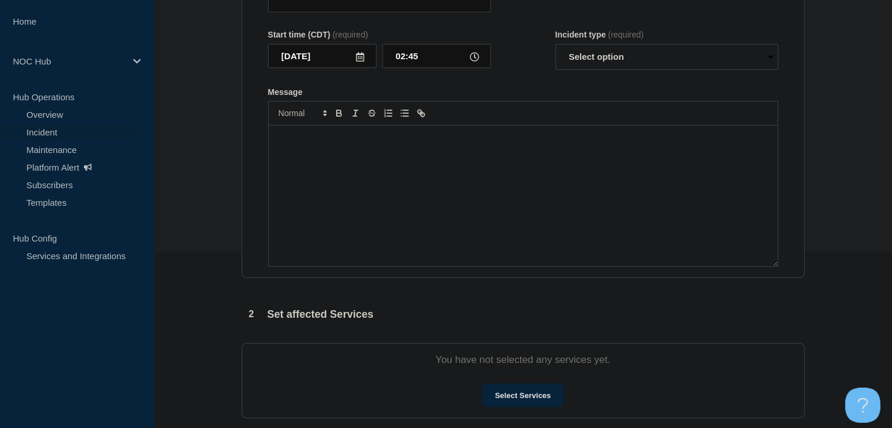
click at [435, 240] on div "Message" at bounding box center [523, 196] width 509 height 141
type input "FL158 Chumukla | Network Circuit Event | Customers Not Affected"
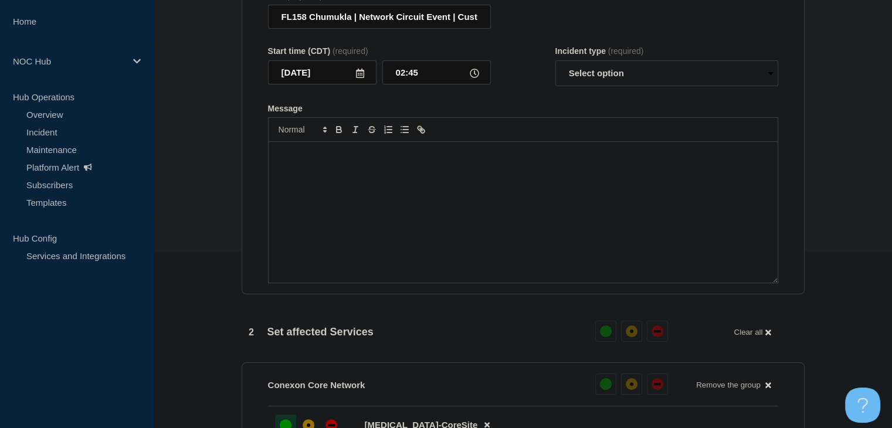
scroll to position [195, 0]
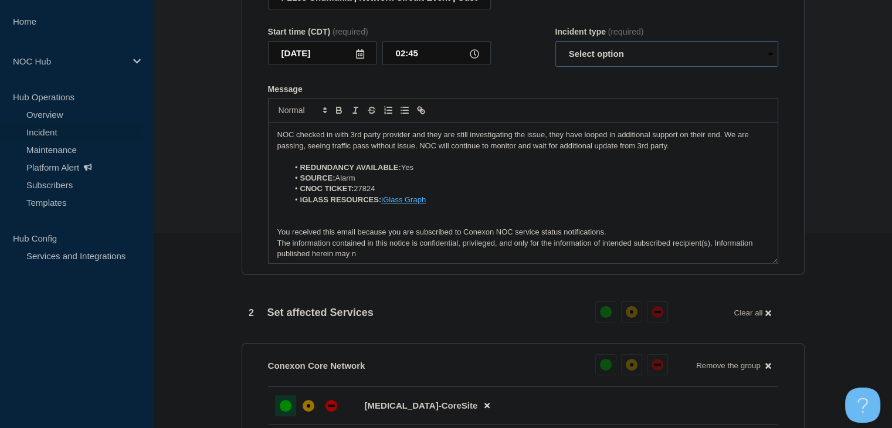
click at [608, 60] on select "Select option Investigating Identified Monitoring Resolved" at bounding box center [666, 54] width 223 height 26
select select "resolved"
click at [555, 48] on select "Select option Investigating Identified Monitoring Resolved" at bounding box center [666, 54] width 223 height 26
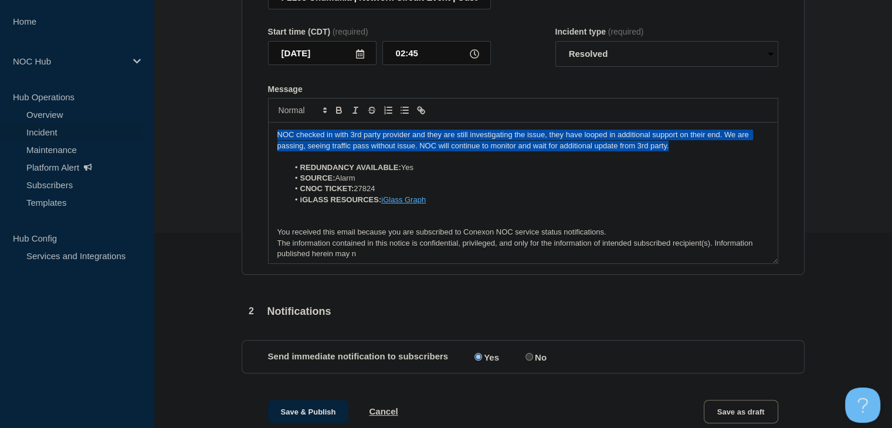
drag, startPoint x: 493, startPoint y: 150, endPoint x: 227, endPoint y: 134, distance: 266.7
click at [227, 134] on section "1 Provide details Title (required) FL158 Chumukla | Network Circuit Event | Cus…" at bounding box center [523, 292] width 738 height 741
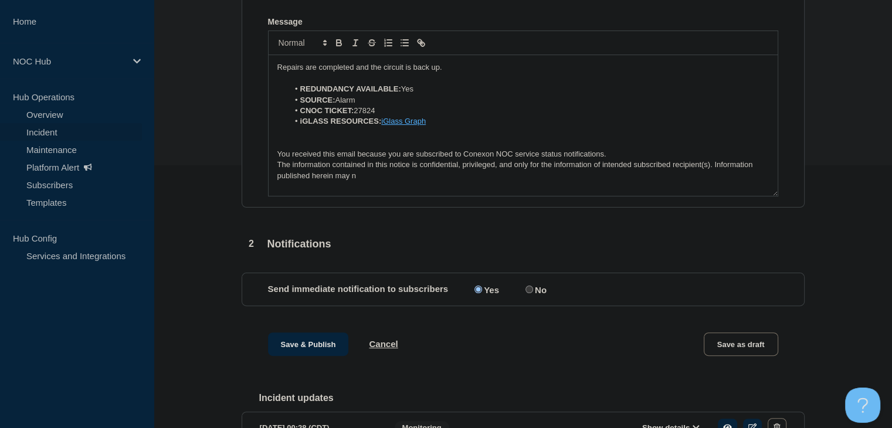
scroll to position [371, 0]
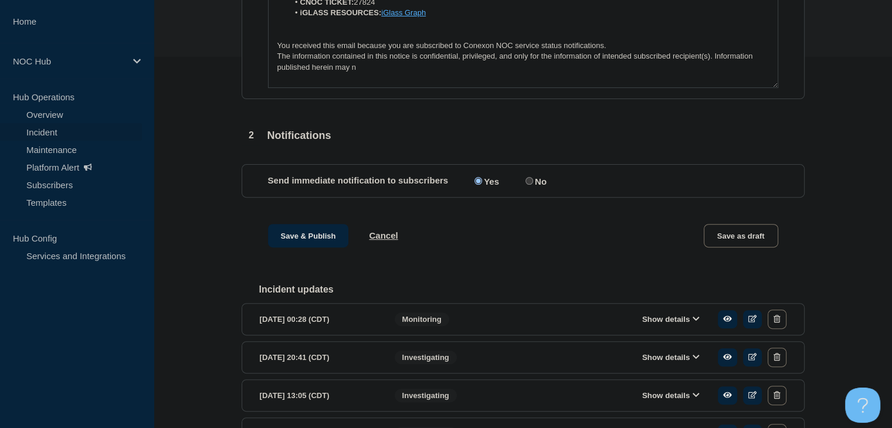
click at [307, 228] on div "1 Provide details Title (required) FL158 Chumukla | Network Circuit Event | Cus…" at bounding box center [523, 116] width 577 height 741
click at [302, 247] on button "Save & Publish" at bounding box center [308, 235] width 81 height 23
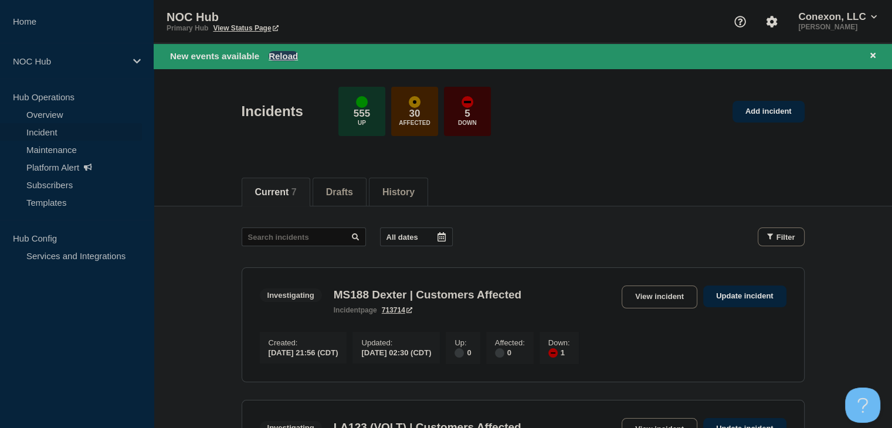
click at [283, 57] on button "Reload" at bounding box center [283, 56] width 29 height 10
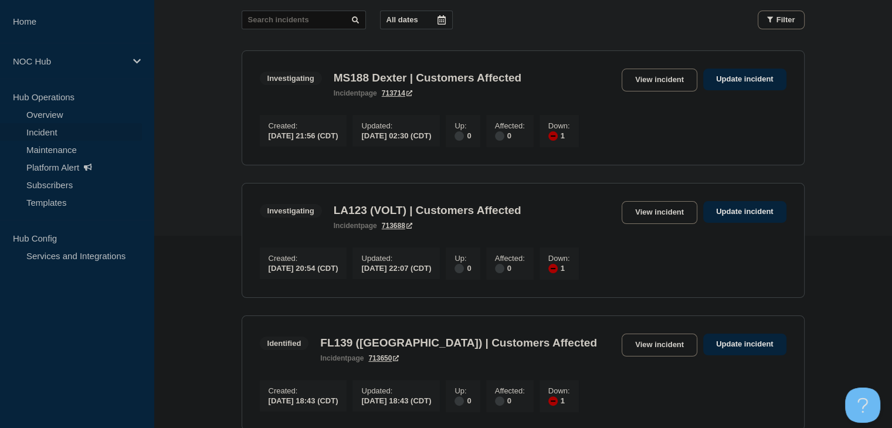
scroll to position [293, 0]
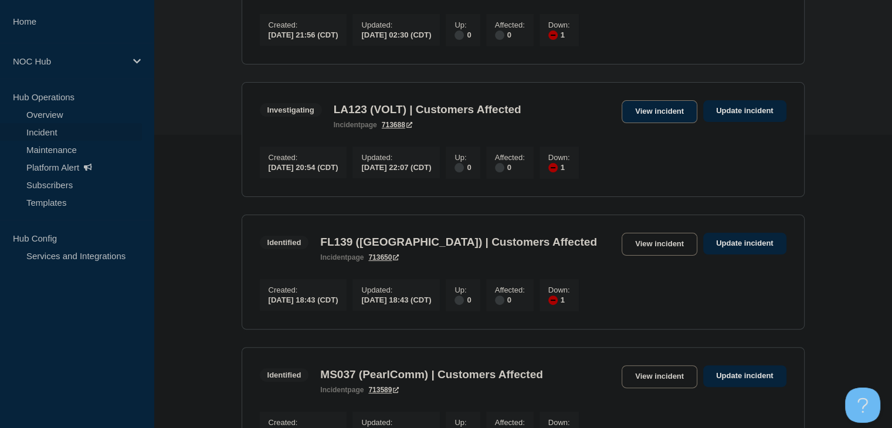
click at [661, 116] on link "View incident" at bounding box center [660, 111] width 76 height 23
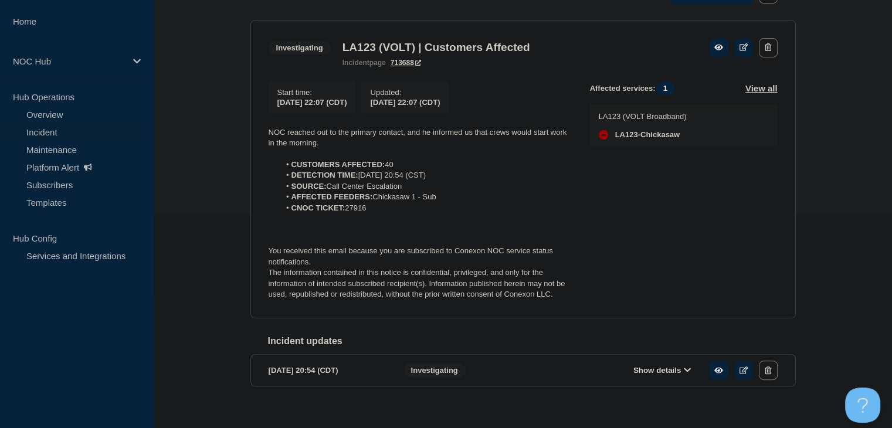
scroll to position [233, 0]
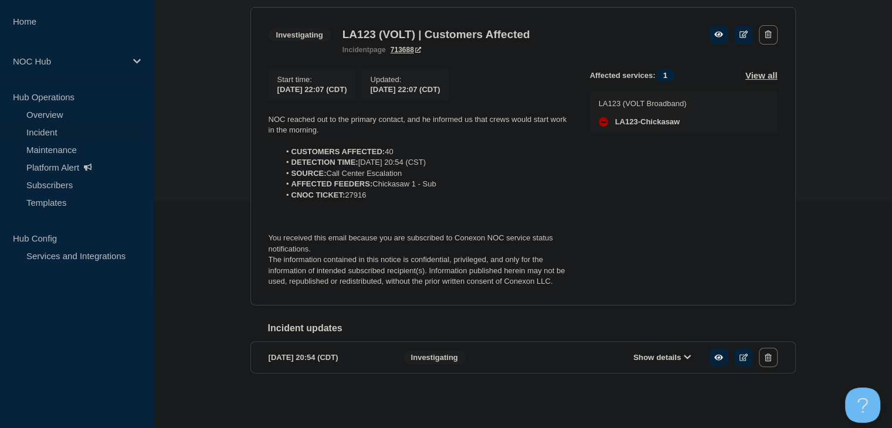
click at [642, 360] on button "Show details" at bounding box center [662, 357] width 65 height 10
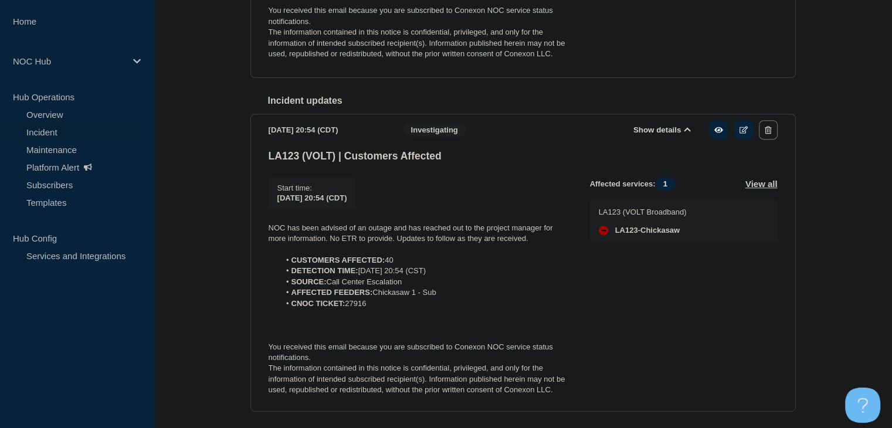
scroll to position [501, 0]
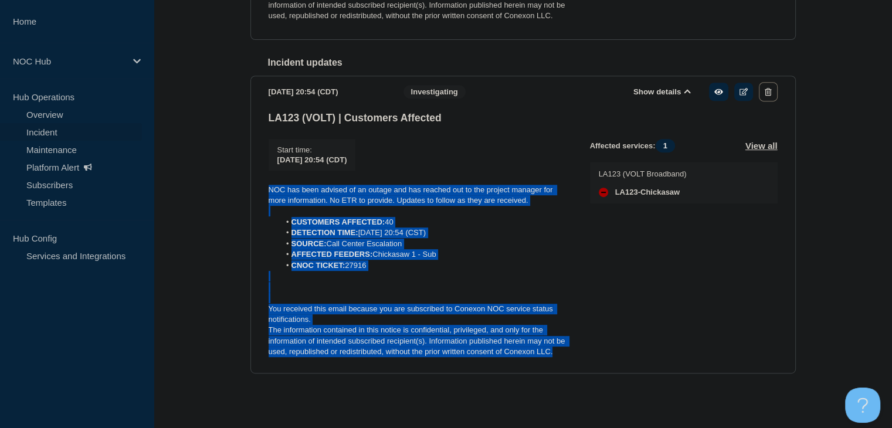
drag, startPoint x: 566, startPoint y: 357, endPoint x: 252, endPoint y: 187, distance: 356.9
click at [252, 187] on section "[DATE] 20:54 (CDT) Show details Investigating LA123 (VOLT) | Customers Affected…" at bounding box center [522, 225] width 545 height 298
copy div "NOC has been advised of an outage and has reached out to the project manager fo…"
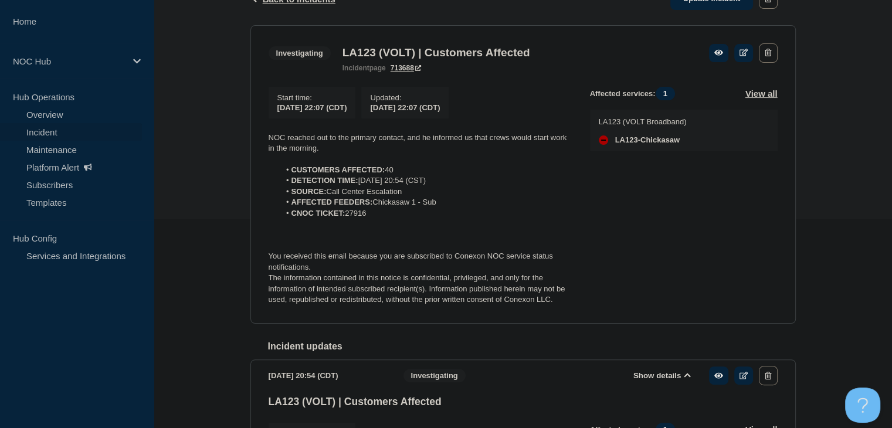
scroll to position [149, 0]
